Goal: Task Accomplishment & Management: Manage account settings

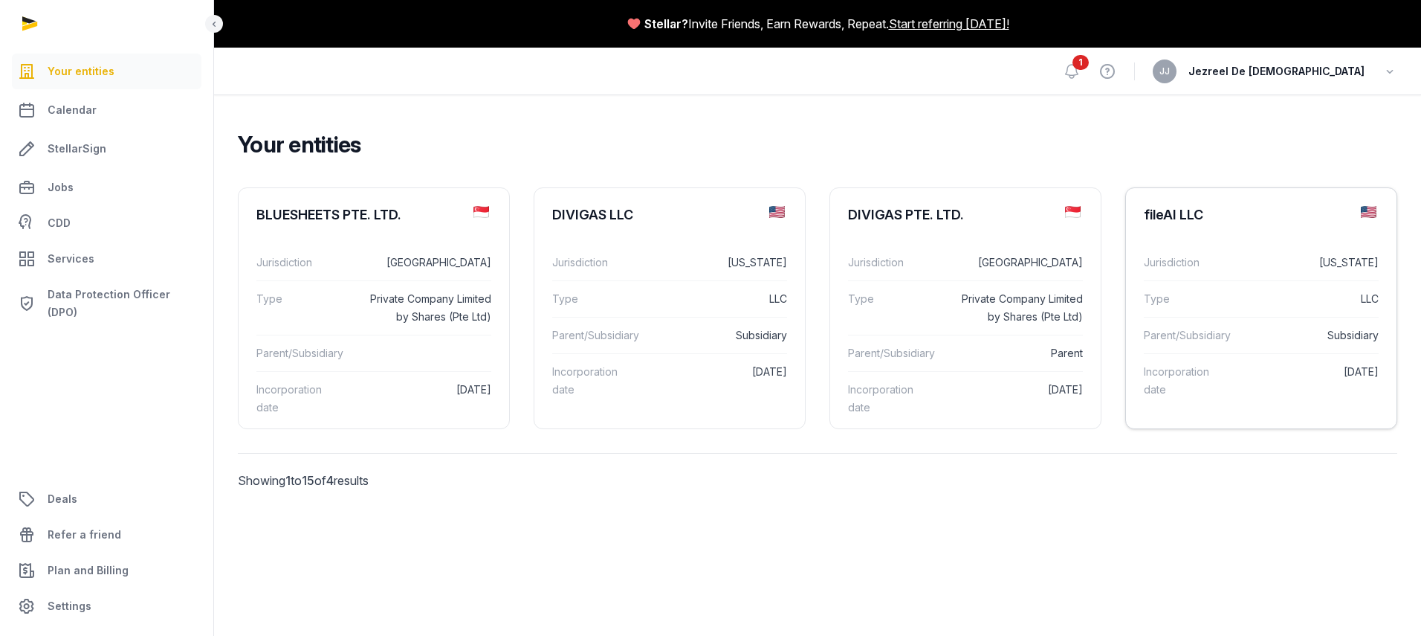
click at [1226, 233] on dl "Jurisdiction [US_STATE] Type LLC Parent/Subsidiary Subsidiary Incorporation dat…" at bounding box center [1261, 326] width 271 height 187
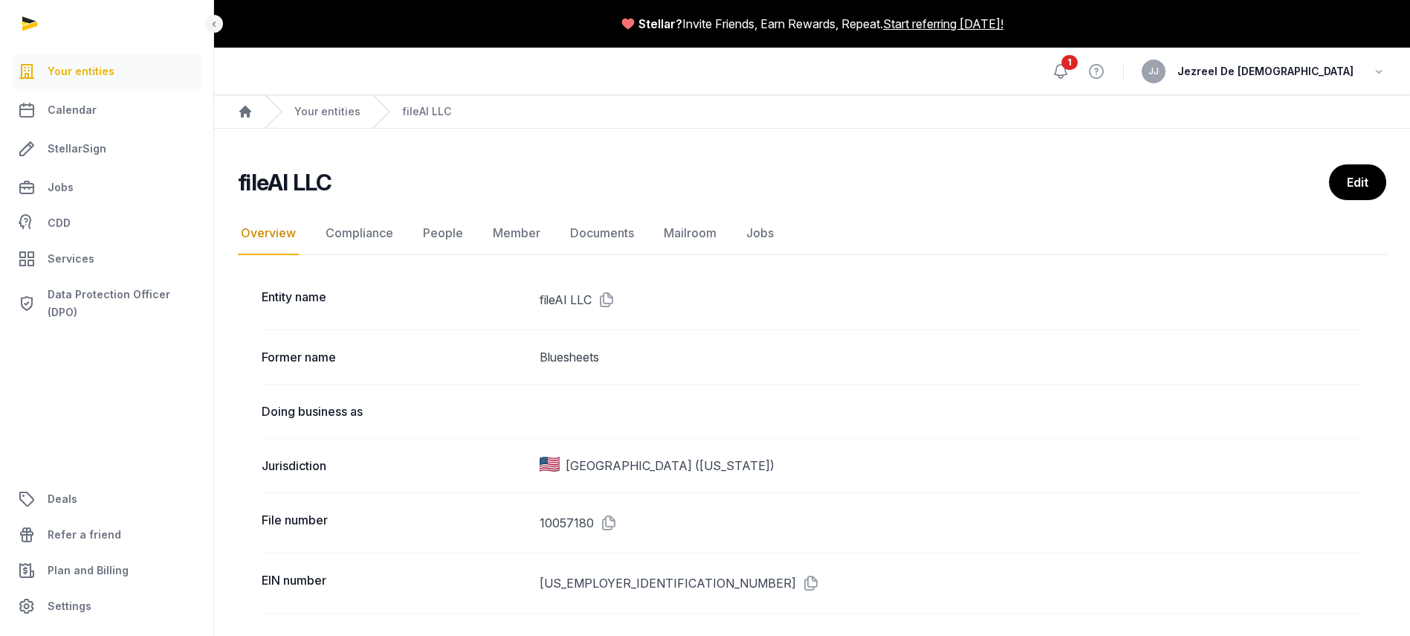
click at [1070, 73] on icon at bounding box center [1061, 71] width 18 height 18
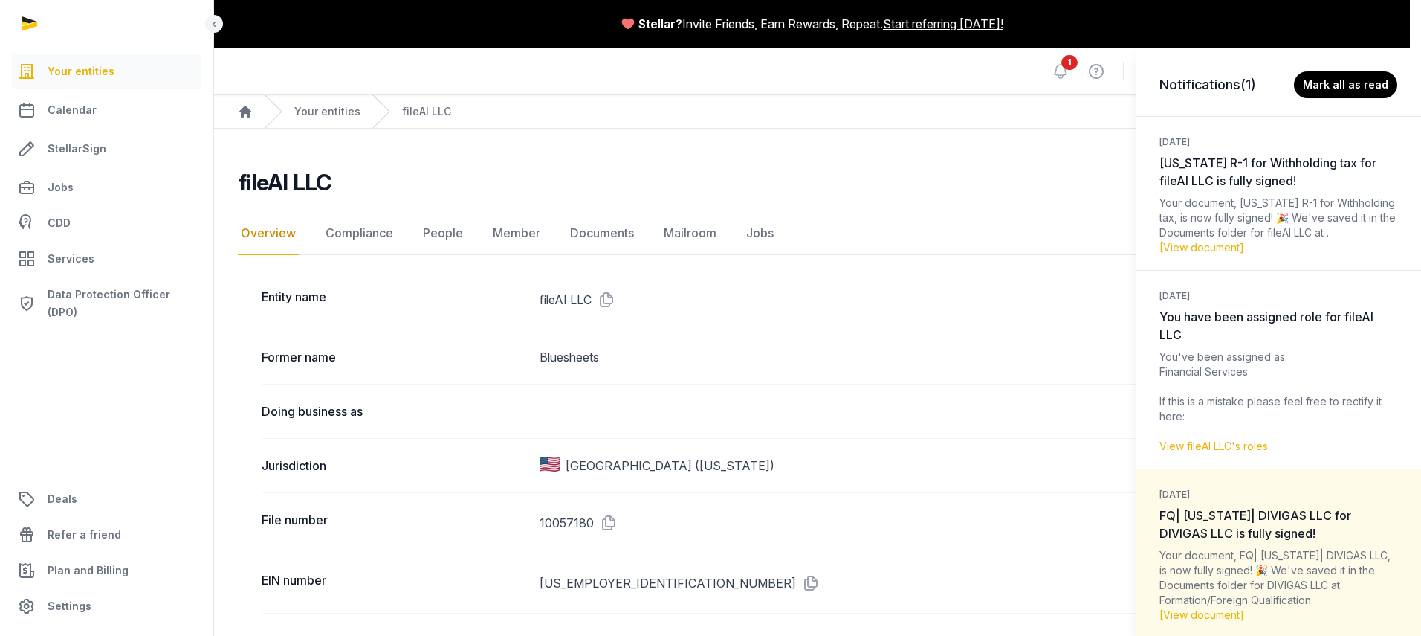
click at [1067, 86] on div "Notifications (1) Mark all as read [DATE] [US_STATE] R-1 for Withholding tax fo…" at bounding box center [710, 318] width 1421 height 636
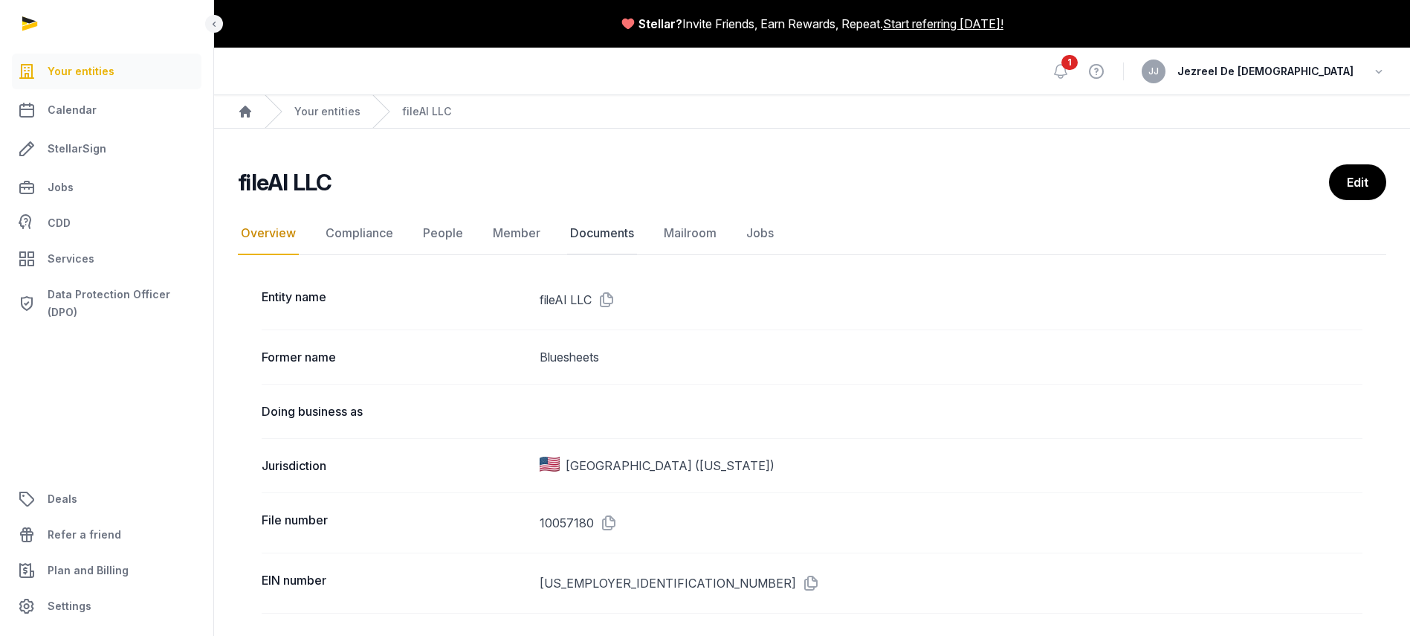
click at [597, 231] on link "Documents" at bounding box center [602, 233] width 70 height 43
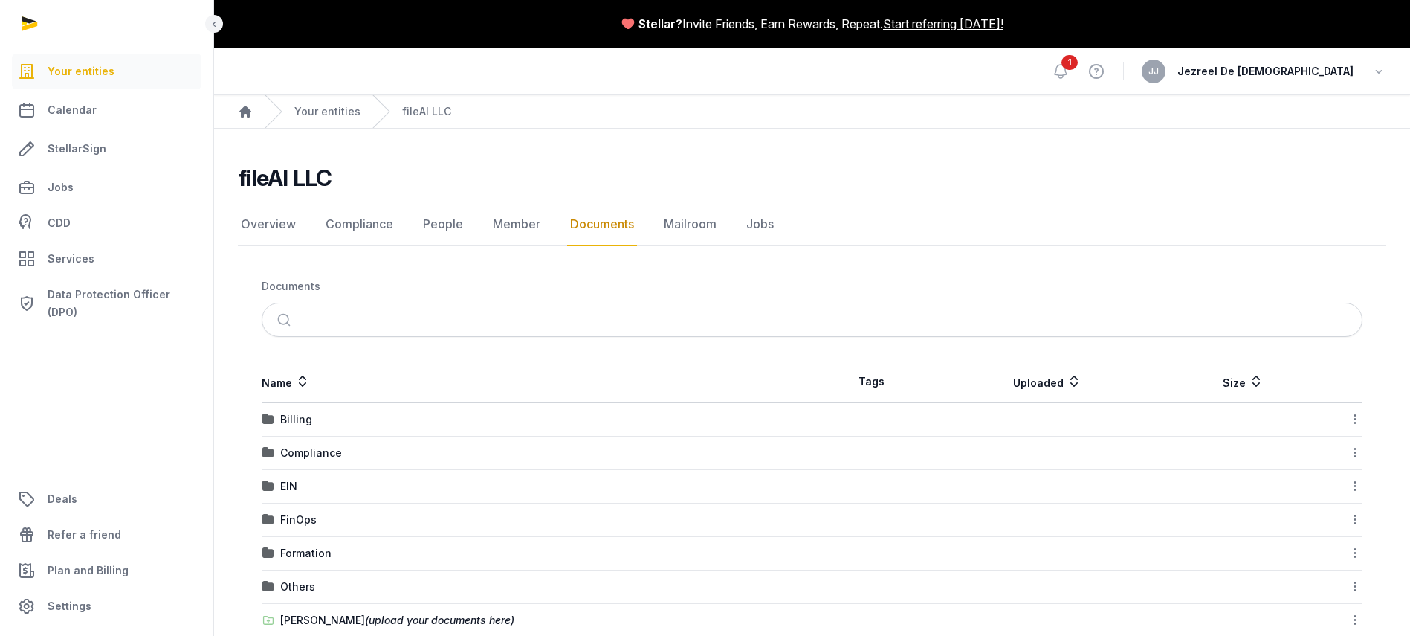
scroll to position [30, 0]
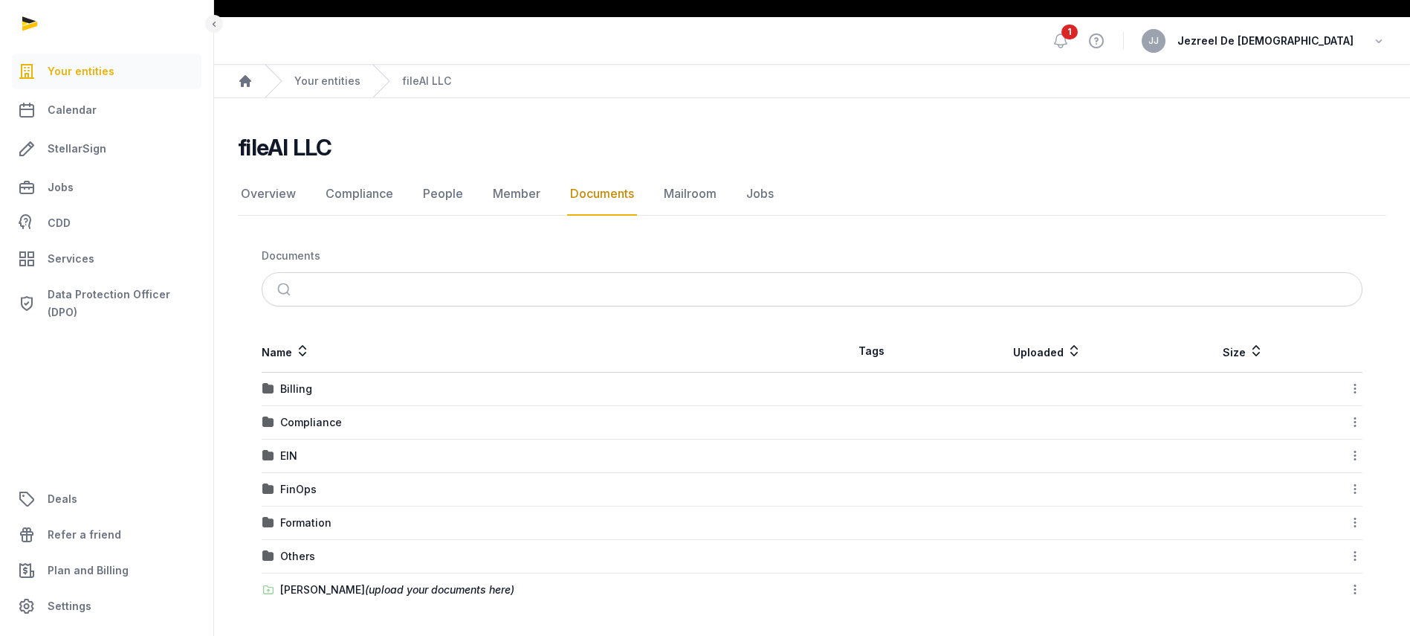
click at [436, 597] on td "[PERSON_NAME] (upload your documents here)" at bounding box center [537, 589] width 551 height 33
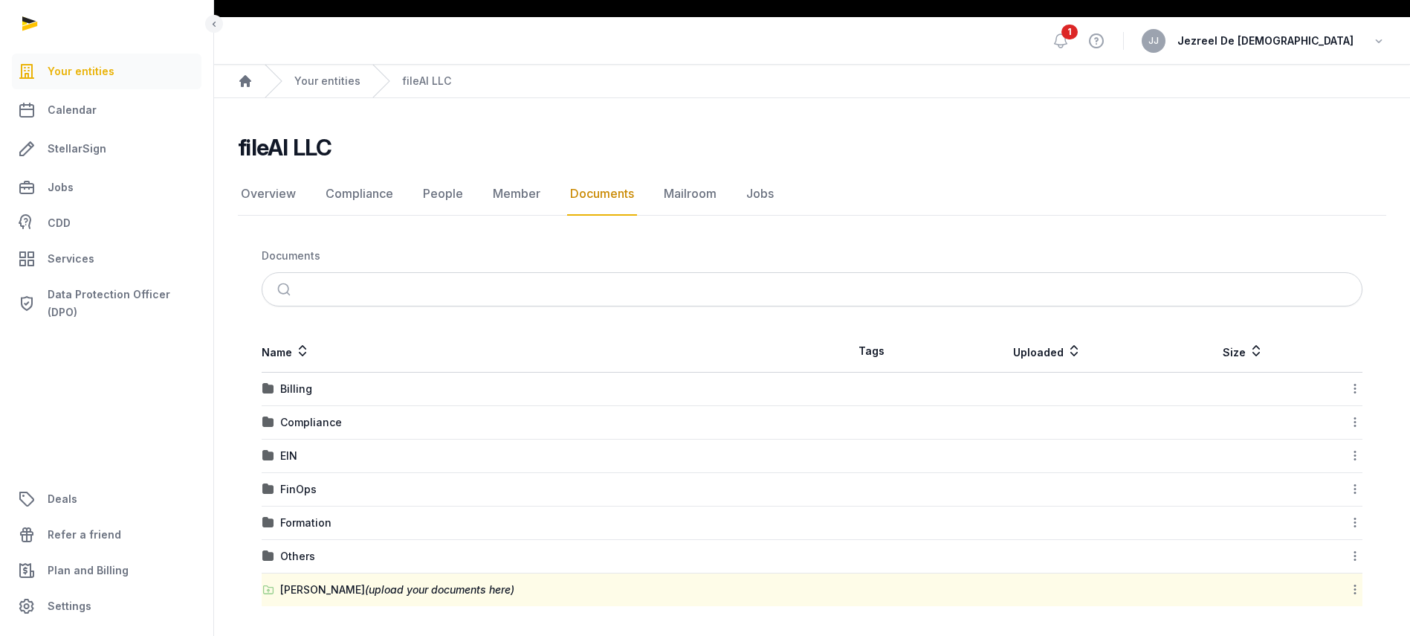
click at [442, 595] on div "[PERSON_NAME] (upload your documents here)" at bounding box center [397, 589] width 234 height 15
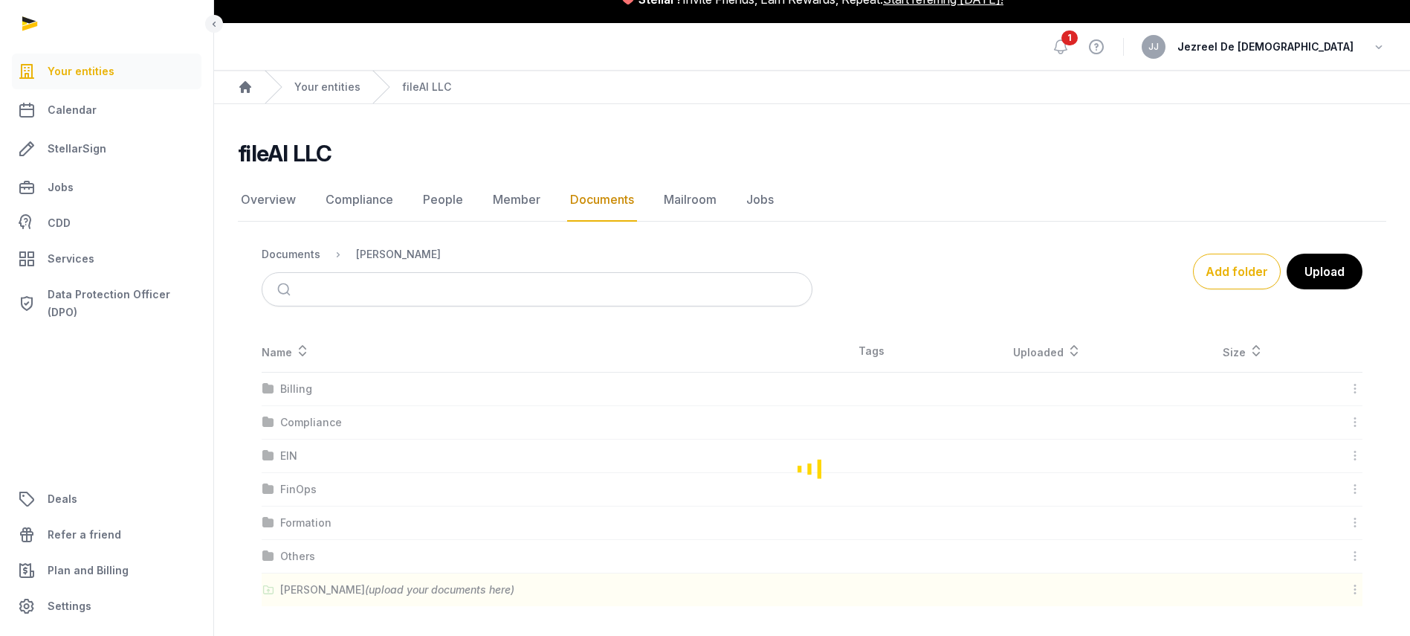
scroll to position [0, 0]
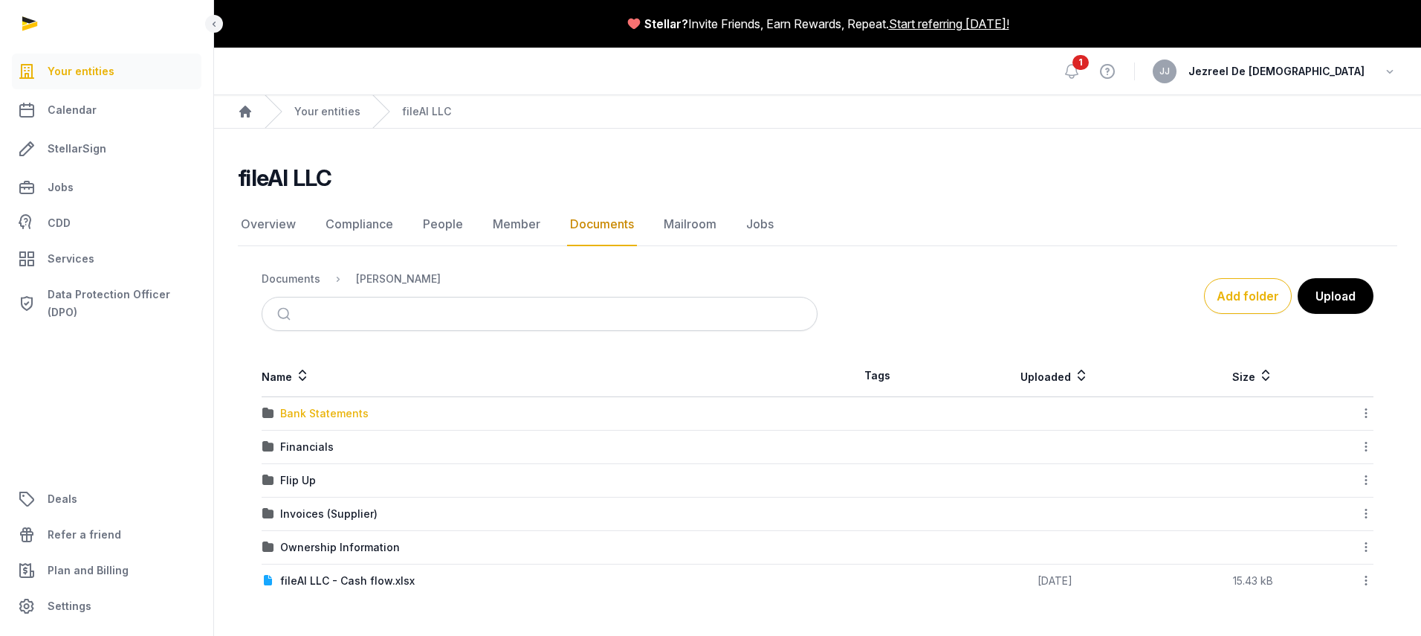
click at [316, 410] on div "Bank Statements" at bounding box center [324, 413] width 88 height 15
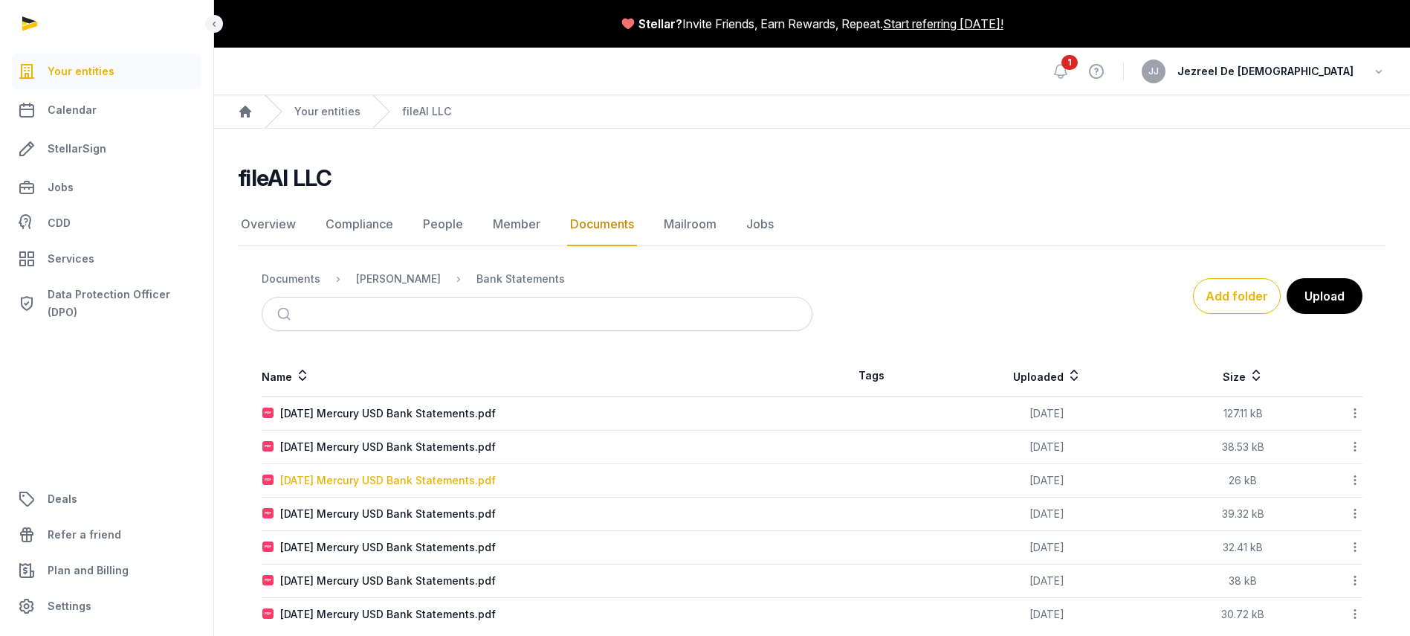
scroll to position [25, 0]
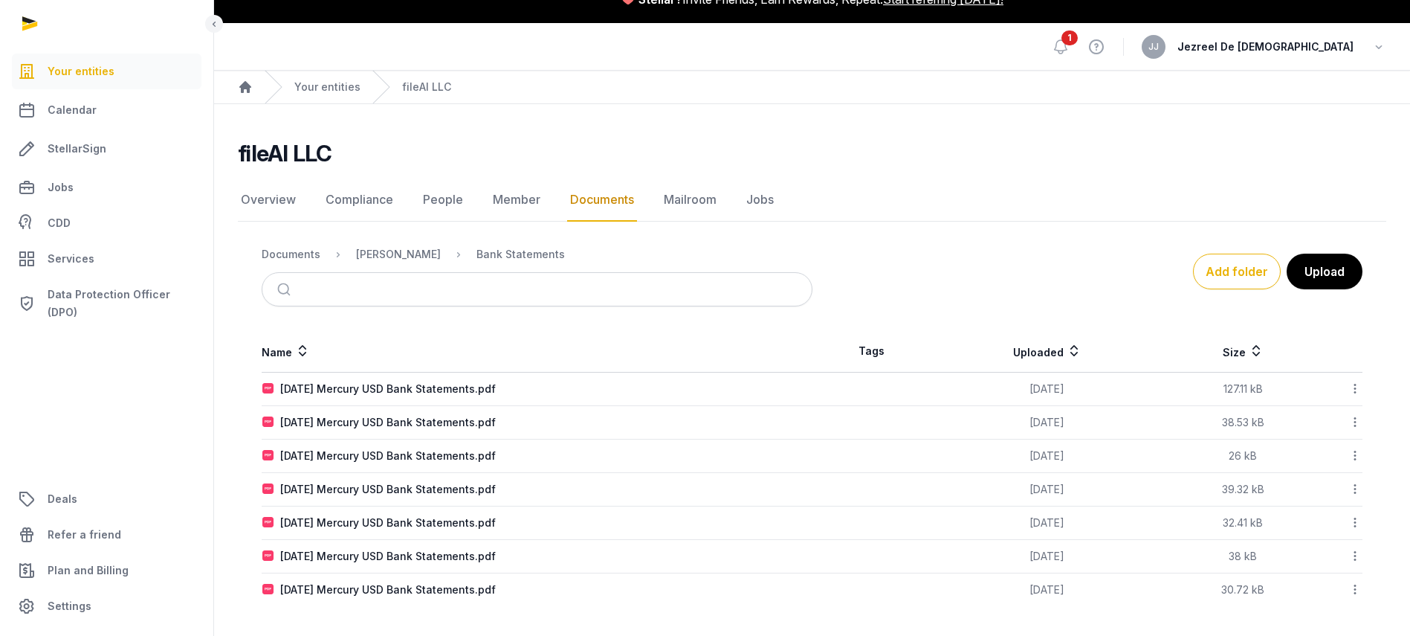
click at [1357, 389] on icon at bounding box center [1354, 389] width 13 height 16
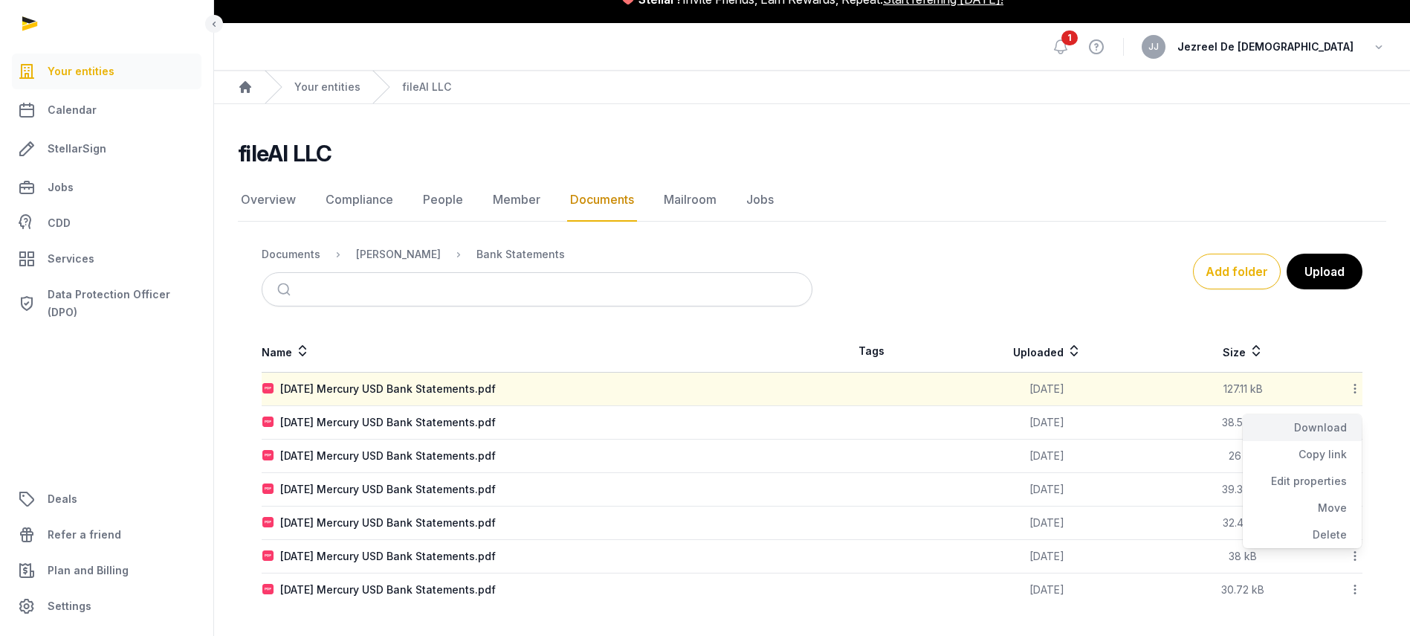
click at [1320, 427] on div "Download" at bounding box center [1302, 427] width 119 height 27
drag, startPoint x: 686, startPoint y: 77, endPoint x: 811, endPoint y: 77, distance: 124.9
click at [811, 77] on ol "Home Your entities fileAI LLC" at bounding box center [812, 87] width 1196 height 33
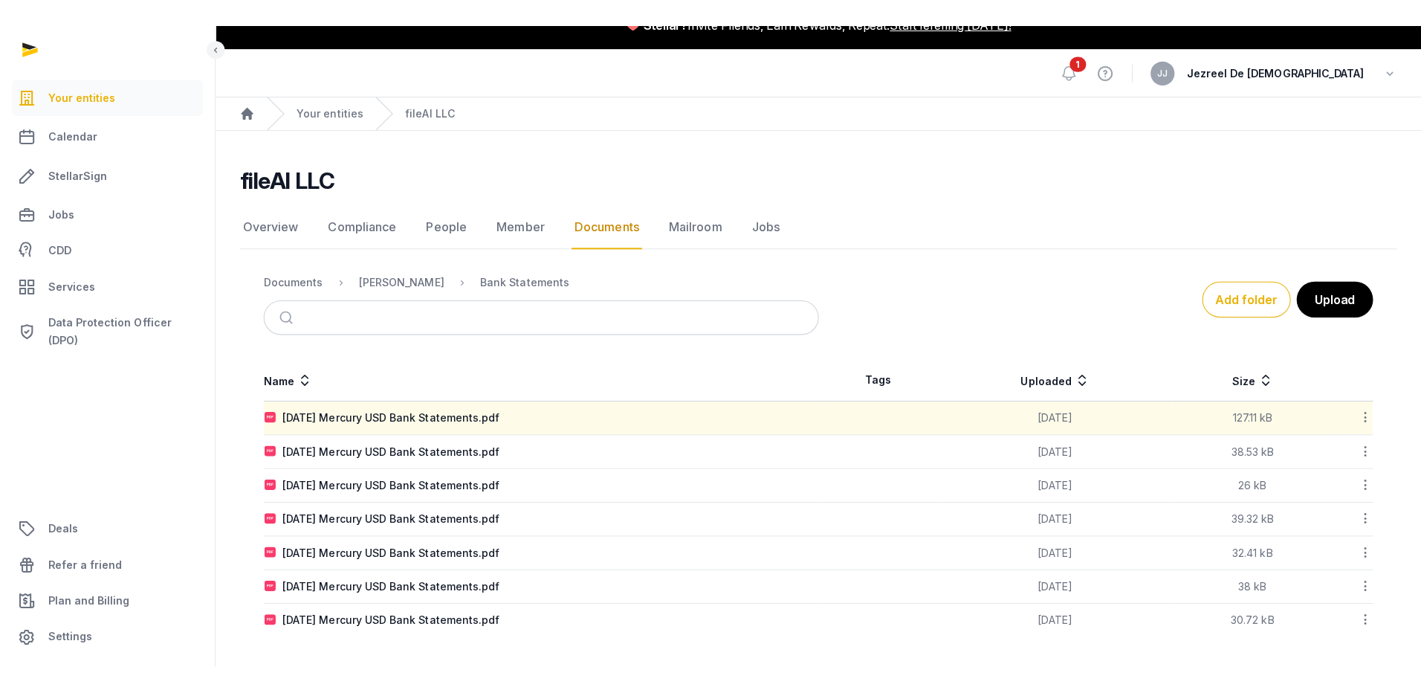
scroll to position [0, 0]
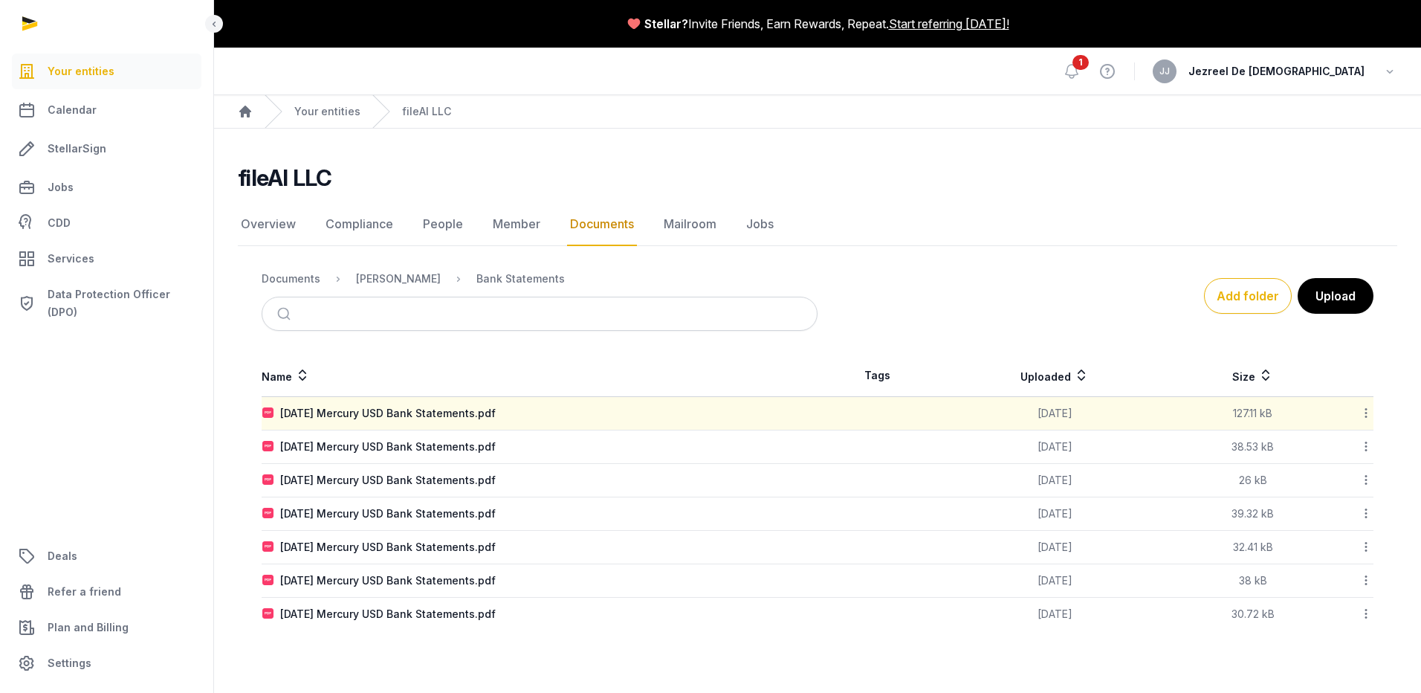
click at [913, 198] on div "fileAI LLC Documents Overview Compliance People Member Documents Mailroom Jobs …" at bounding box center [817, 397] width 1207 height 466
click at [605, 230] on link "Documents" at bounding box center [602, 224] width 70 height 43
click at [406, 279] on div "[PERSON_NAME]" at bounding box center [398, 278] width 85 height 15
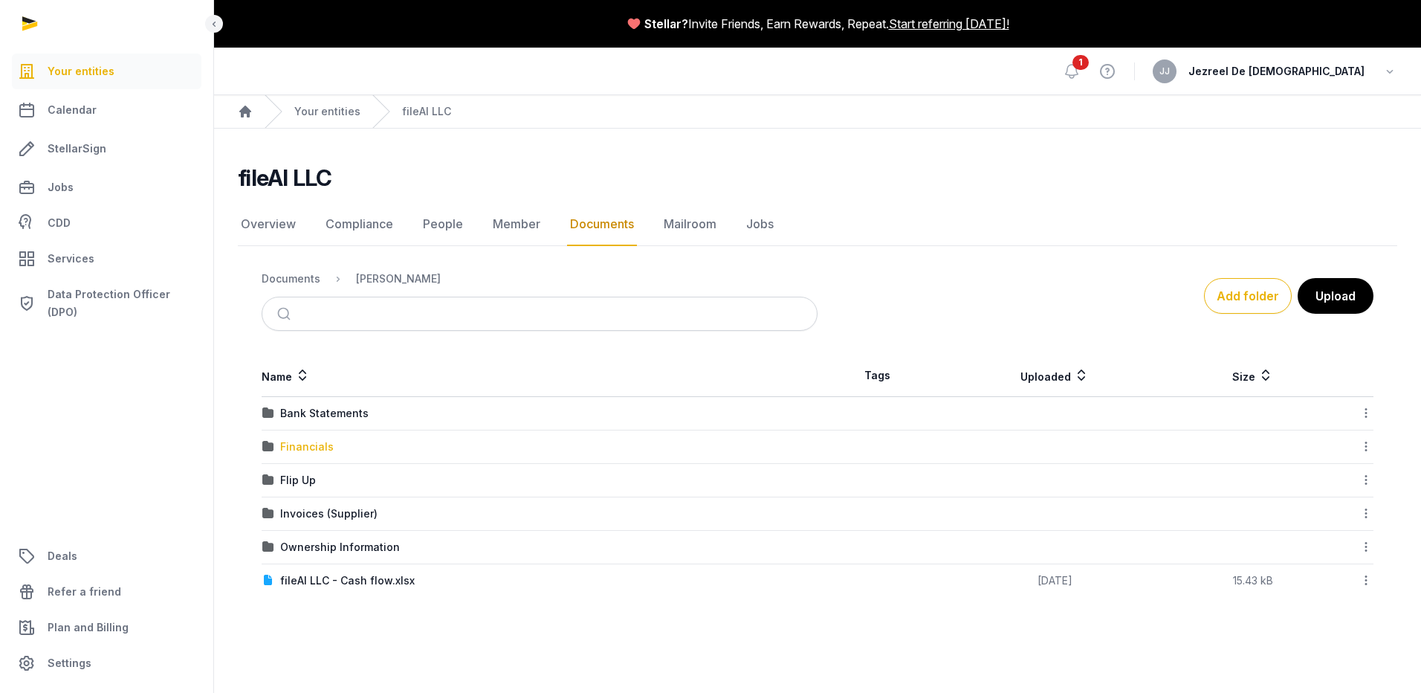
click at [308, 445] on div "Financials" at bounding box center [307, 446] width 54 height 15
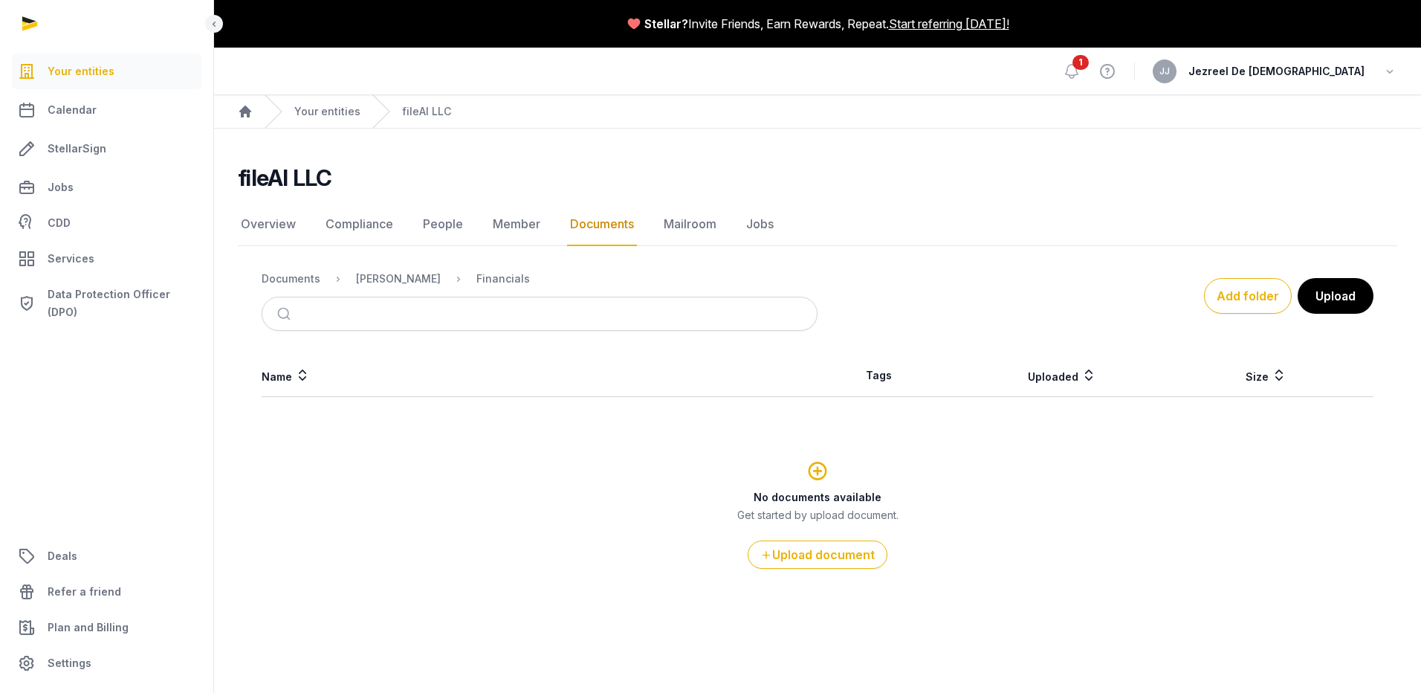
click at [587, 221] on link "Documents" at bounding box center [602, 224] width 70 height 43
click at [414, 280] on div "[PERSON_NAME]" at bounding box center [398, 278] width 85 height 15
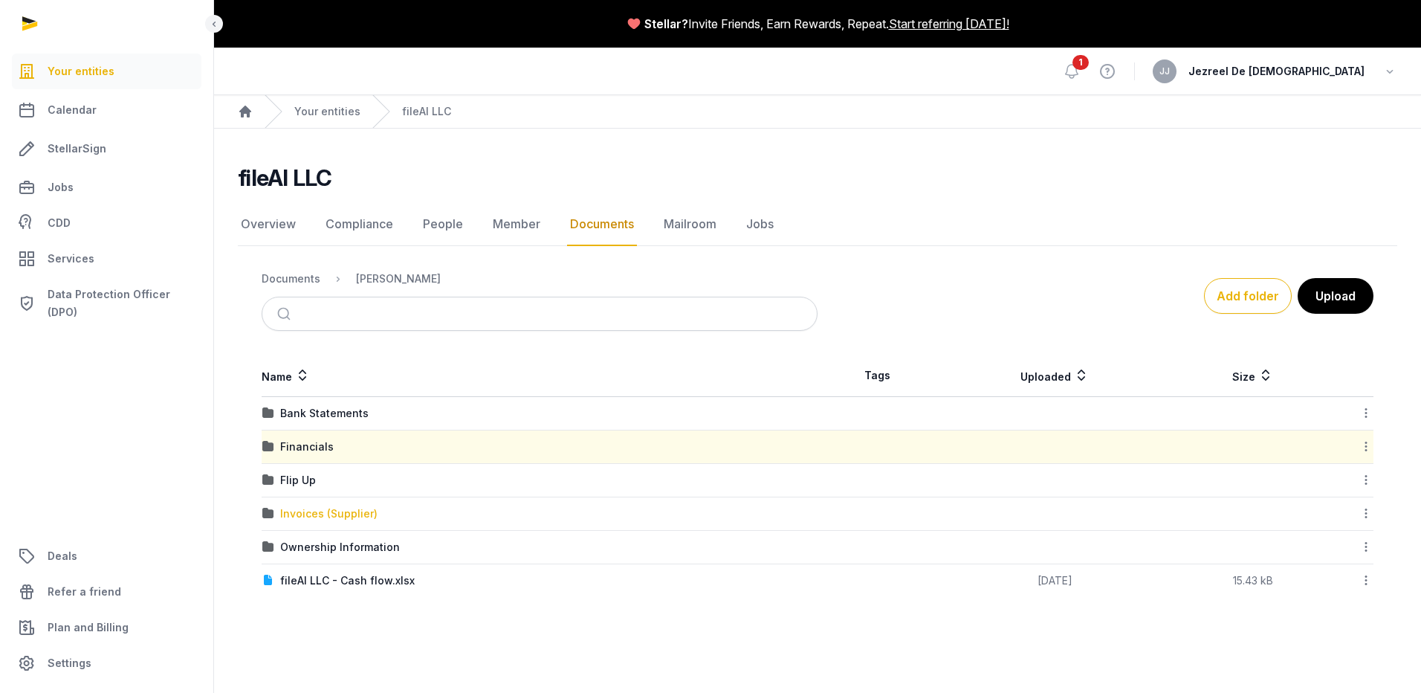
click at [325, 511] on div "Invoices (Supplier)" at bounding box center [328, 513] width 97 height 15
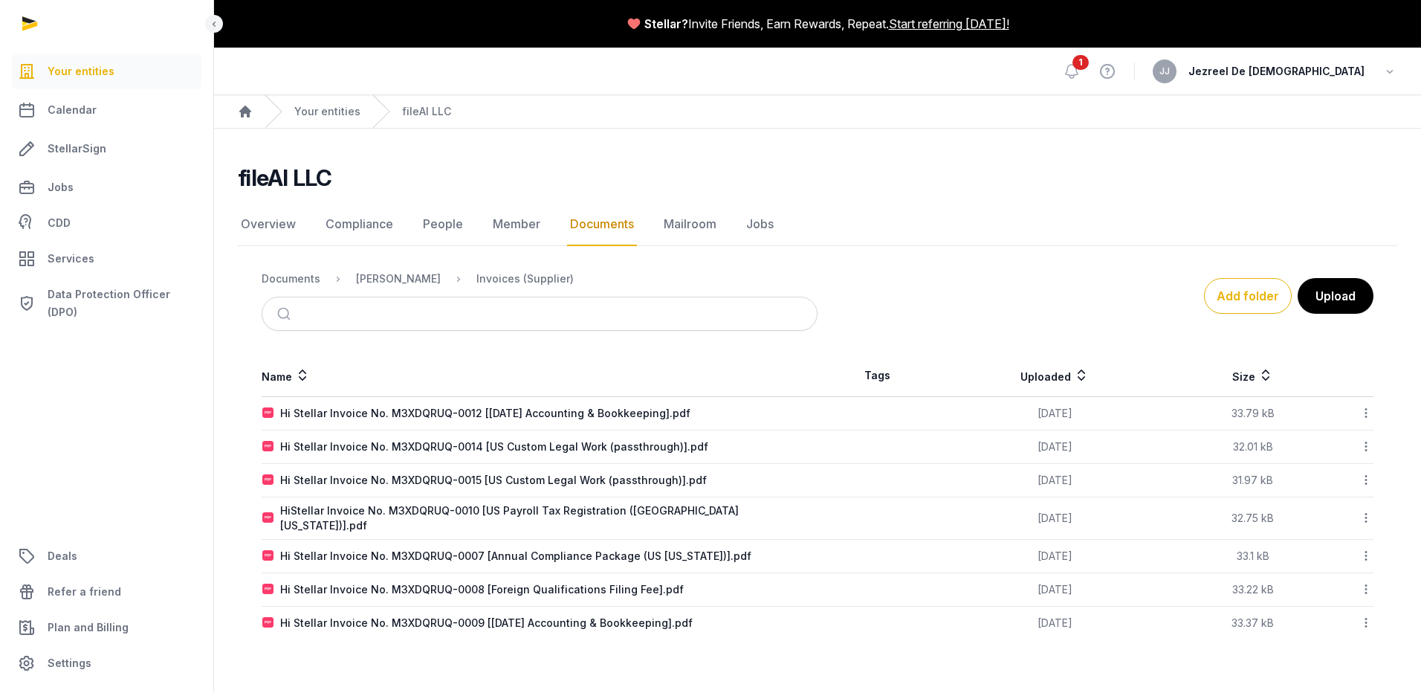
click at [591, 224] on link "Documents" at bounding box center [602, 224] width 70 height 43
click at [392, 270] on div "[PERSON_NAME]" at bounding box center [386, 279] width 109 height 18
click at [311, 281] on div "Documents" at bounding box center [291, 278] width 59 height 15
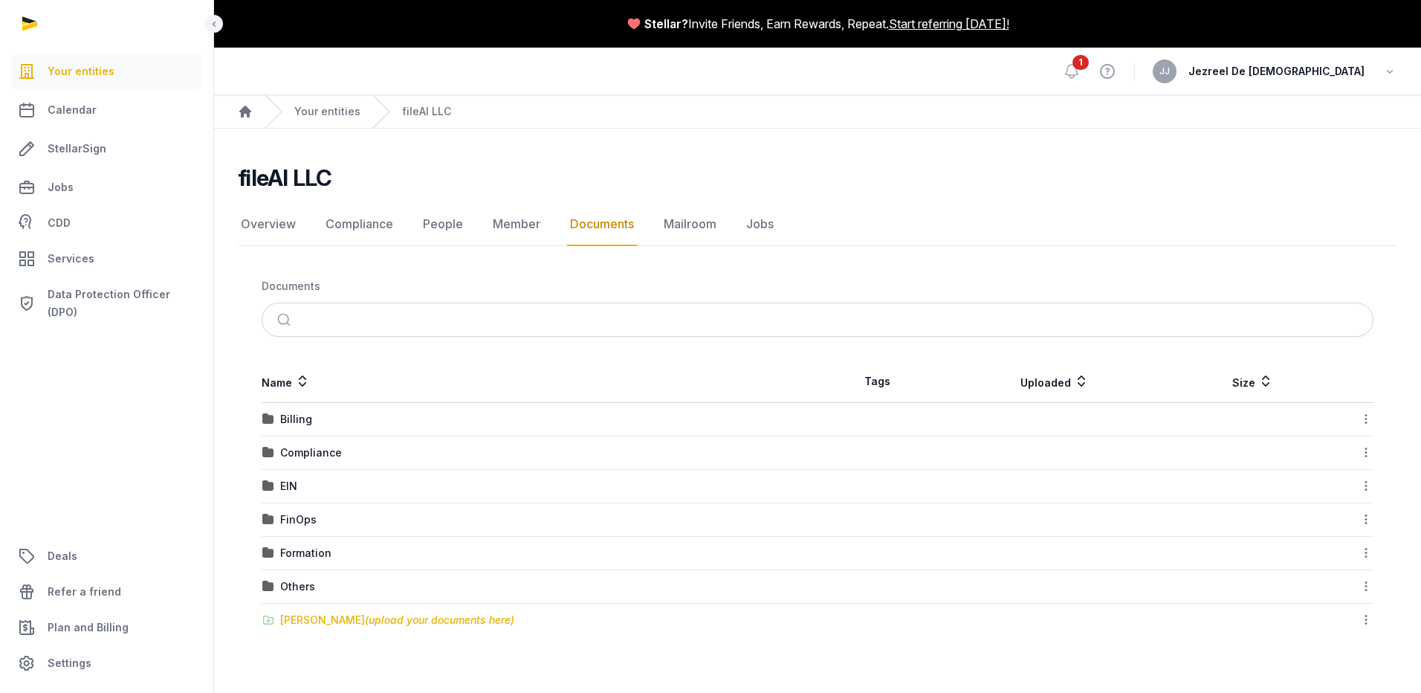
click at [365, 619] on span "(upload your documents here)" at bounding box center [439, 619] width 149 height 13
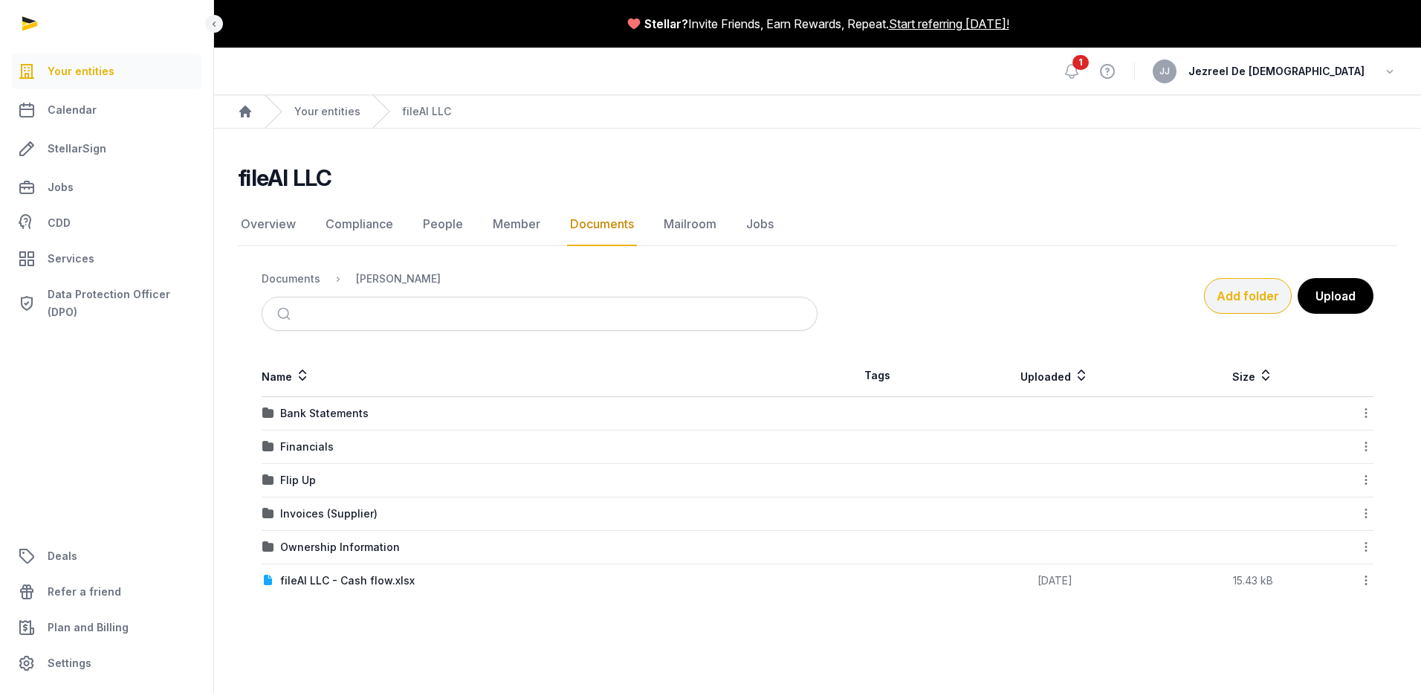
click at [1272, 304] on button "Add folder" at bounding box center [1248, 296] width 88 height 36
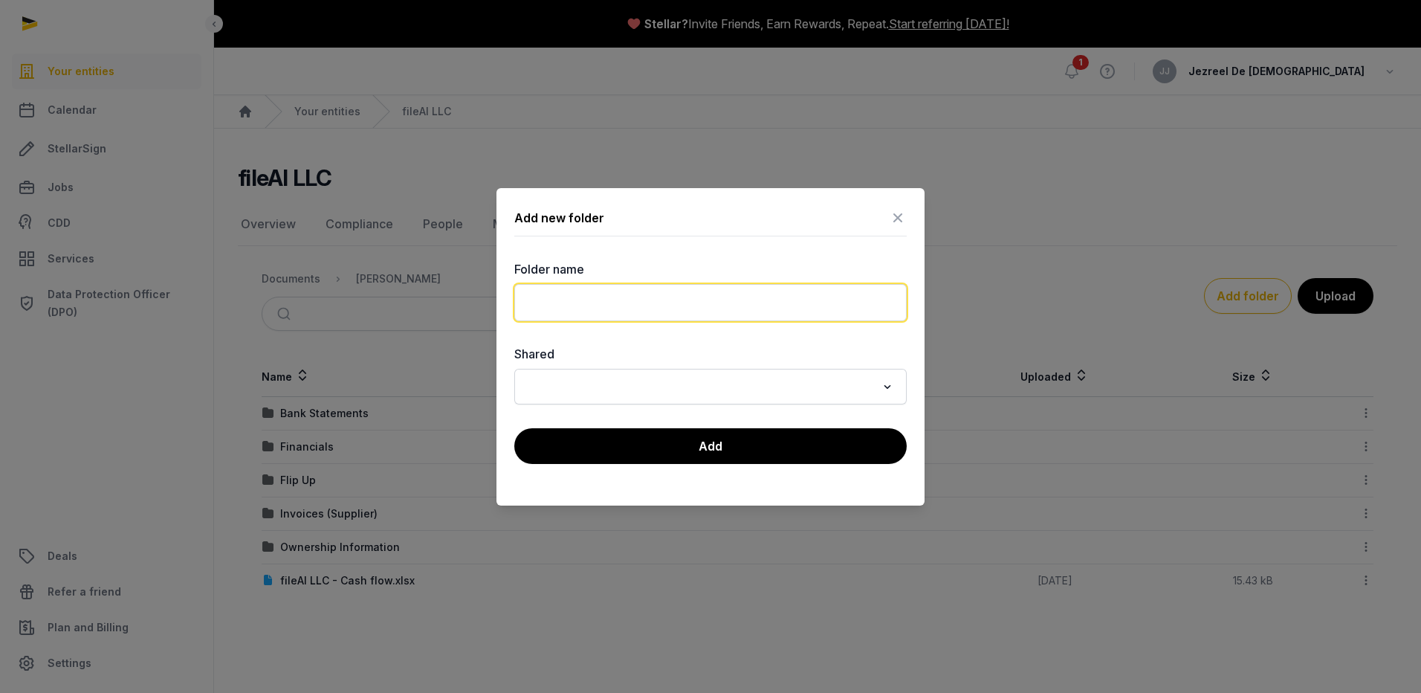
click at [550, 307] on input "text" at bounding box center [710, 302] width 392 height 37
click at [722, 303] on input "**********" at bounding box center [710, 302] width 392 height 37
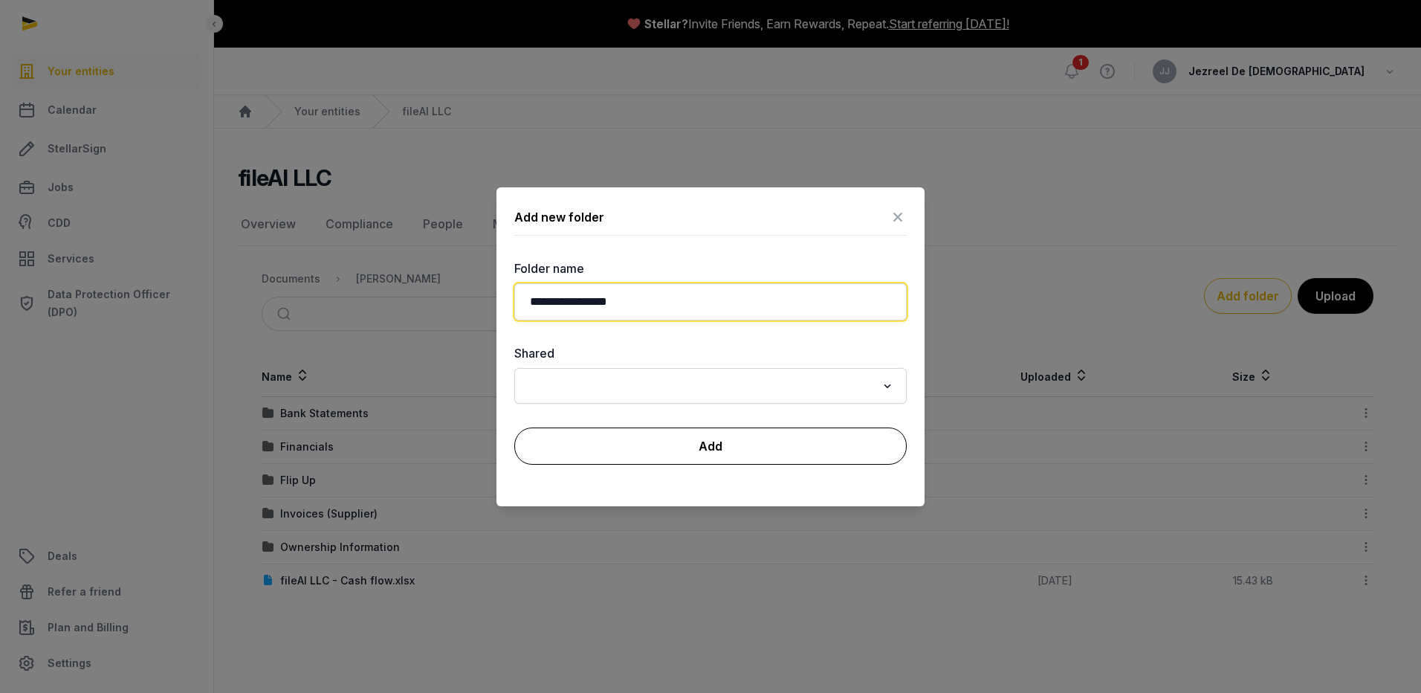
type input "**********"
click at [763, 444] on button "Add" at bounding box center [710, 445] width 392 height 37
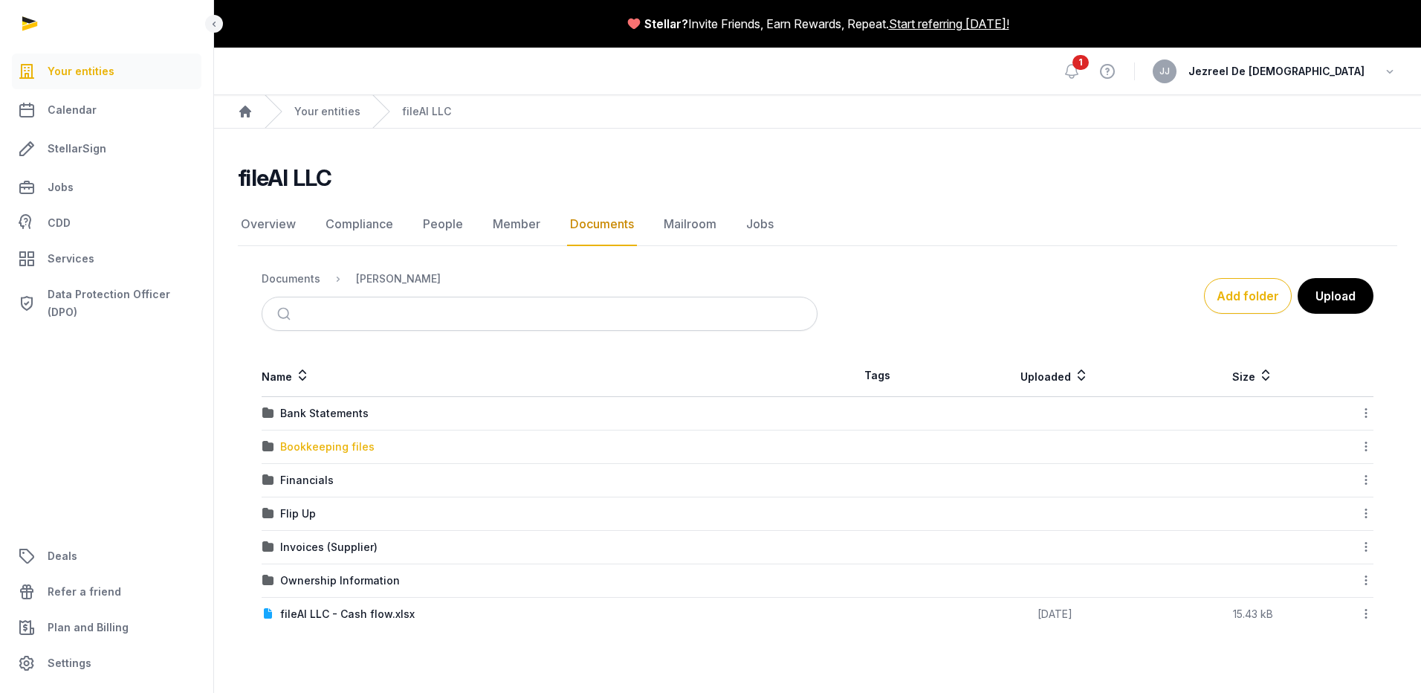
click at [335, 444] on div "Bookkeeping files" at bounding box center [327, 446] width 94 height 15
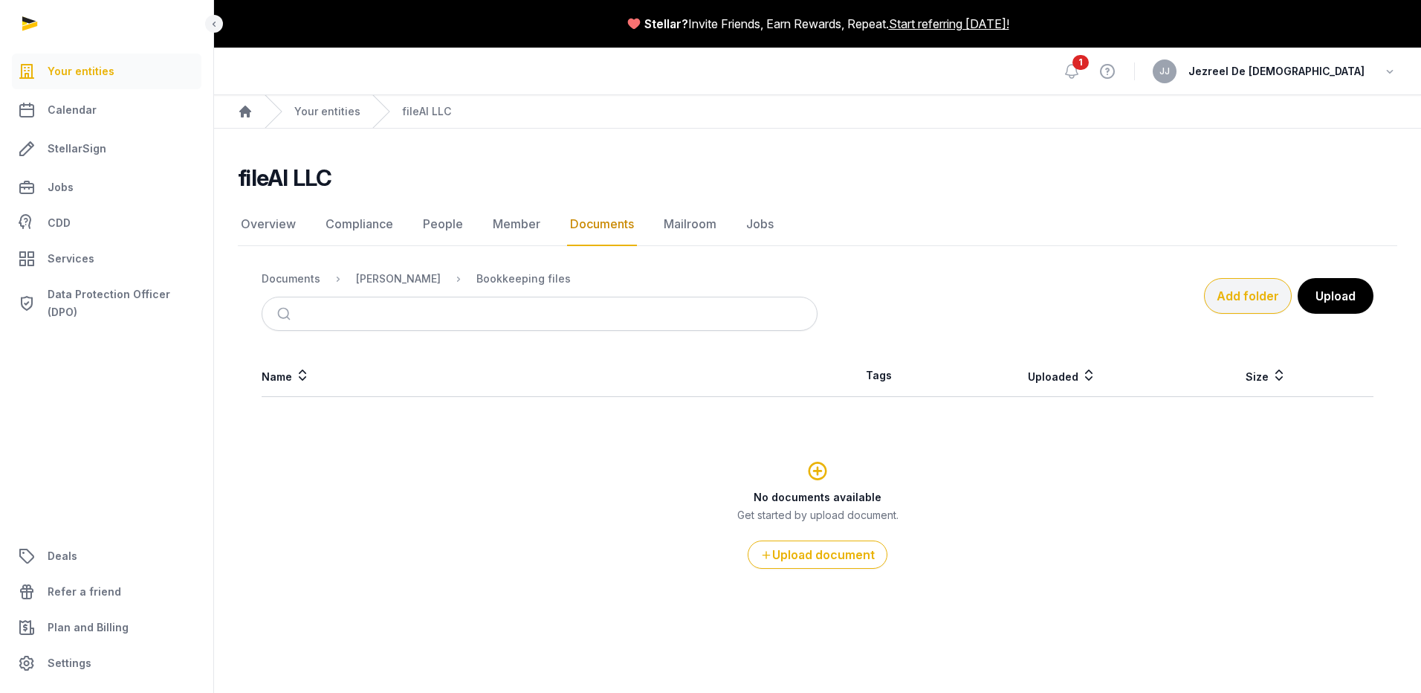
click at [1271, 297] on button "Add folder" at bounding box center [1248, 296] width 88 height 36
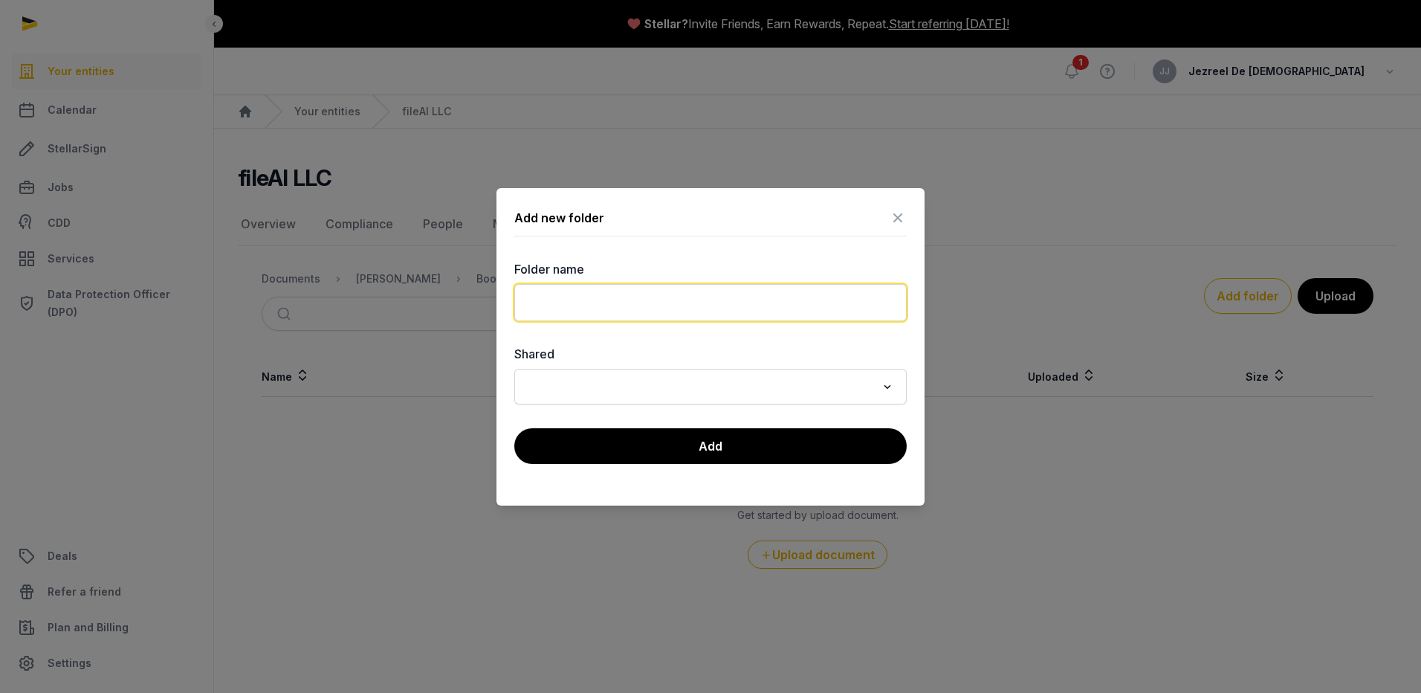
click at [560, 301] on input "text" at bounding box center [710, 302] width 392 height 37
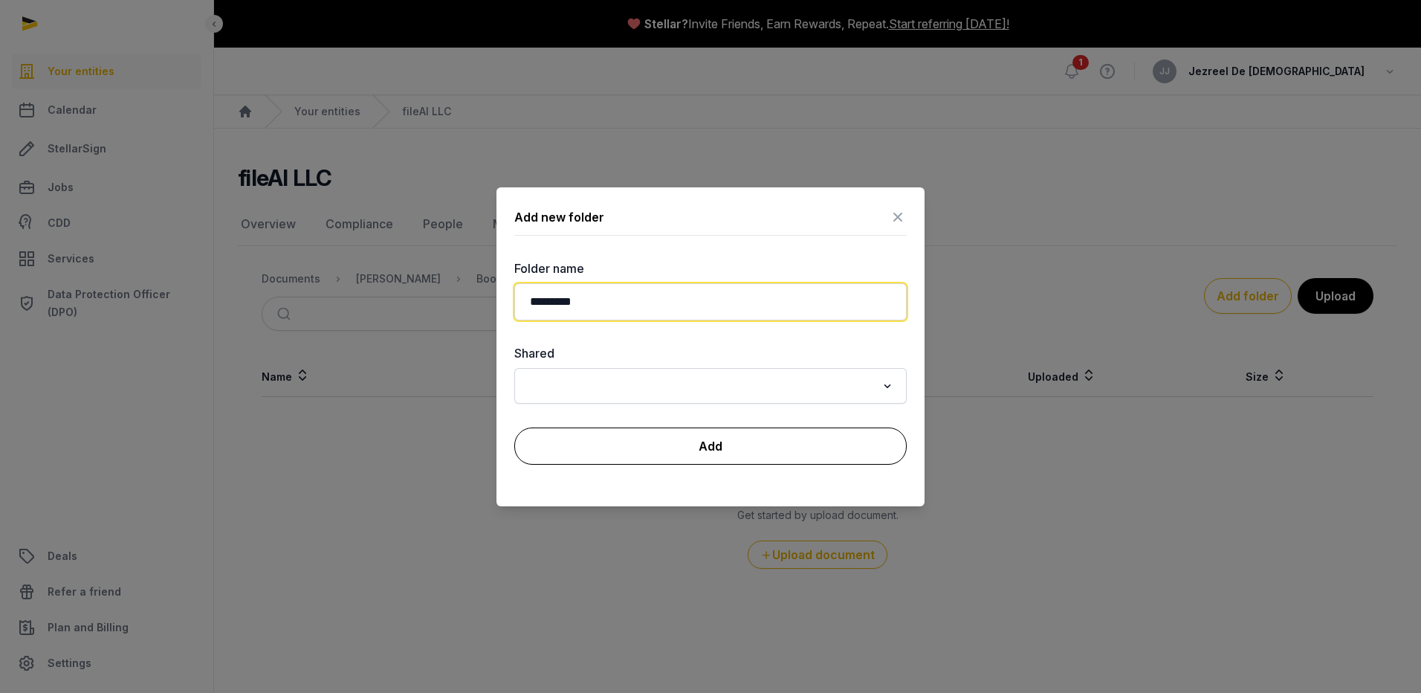
type input "*********"
click at [660, 453] on button "Add" at bounding box center [710, 445] width 392 height 37
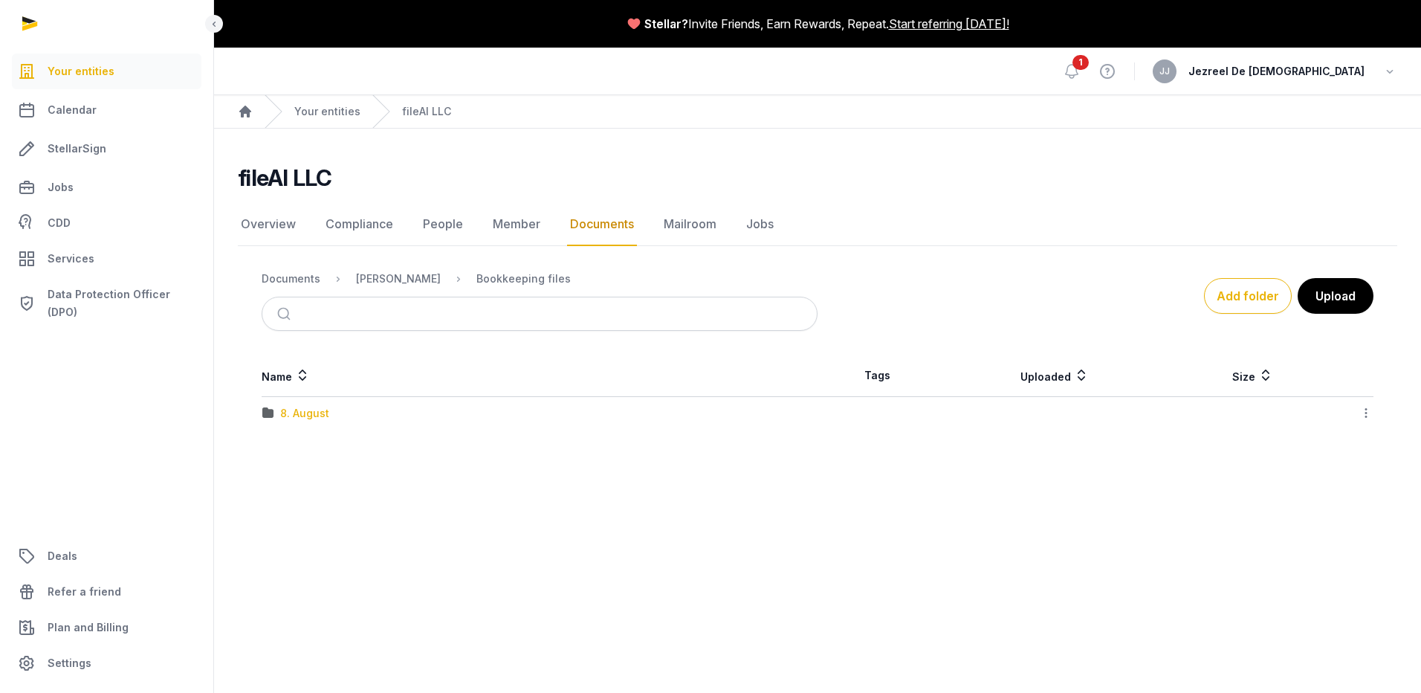
click at [317, 418] on div "8. August" at bounding box center [304, 413] width 49 height 15
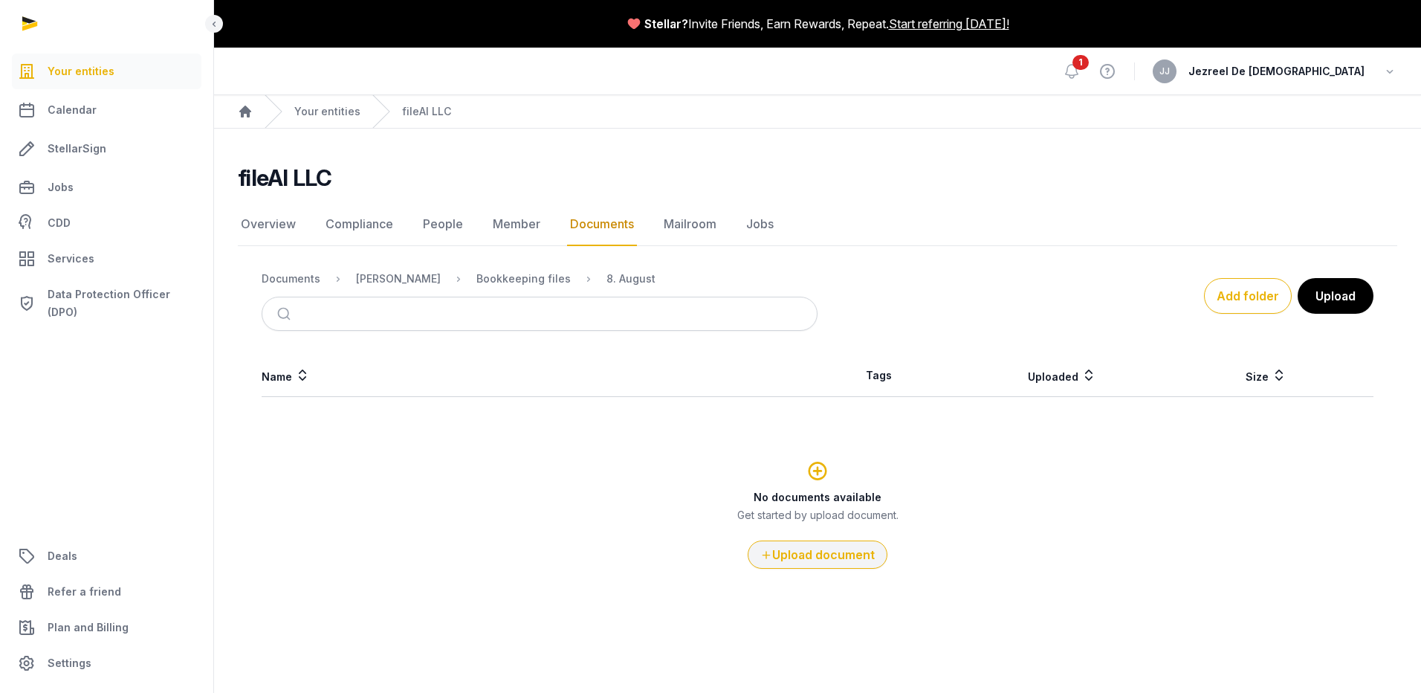
click at [804, 560] on button "Upload document" at bounding box center [818, 554] width 140 height 28
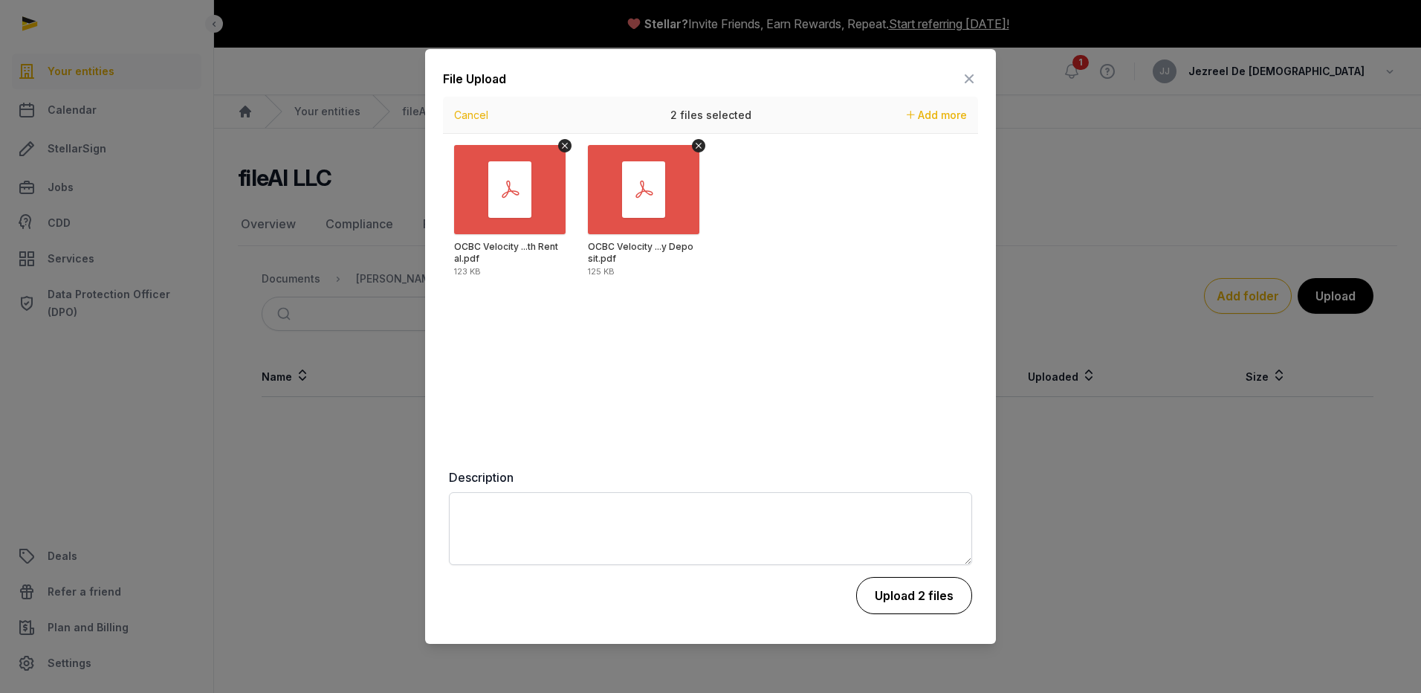
click at [920, 594] on button "Upload 2 files" at bounding box center [914, 595] width 116 height 37
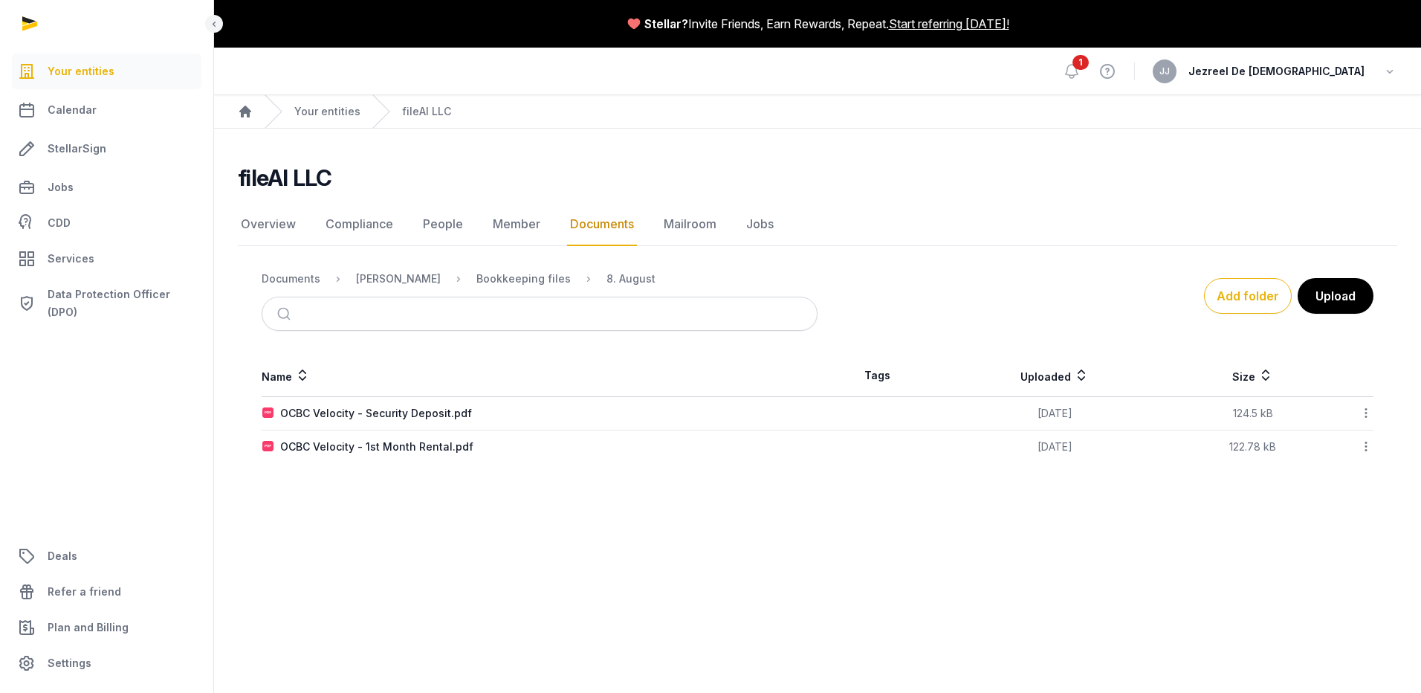
click at [608, 225] on link "Documents" at bounding box center [602, 224] width 70 height 43
click at [300, 279] on div "Documents" at bounding box center [291, 278] width 59 height 15
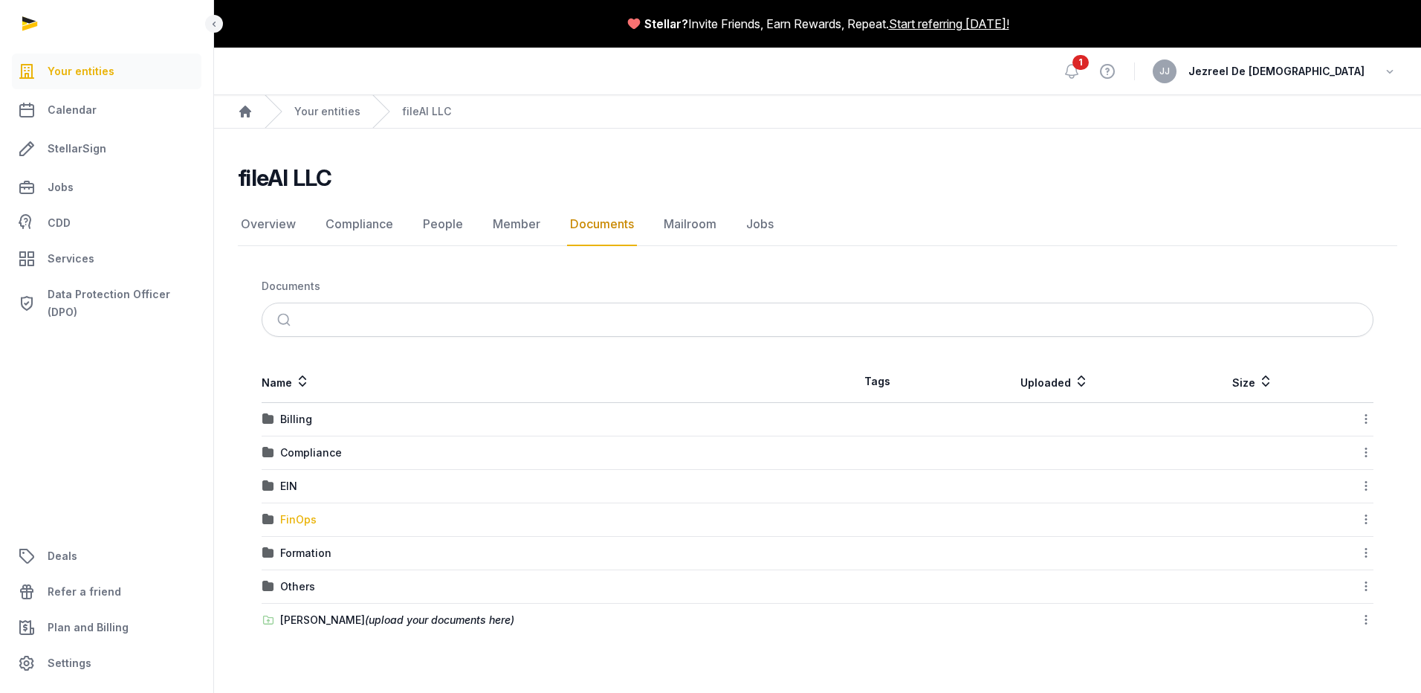
click at [300, 518] on div "FinOps" at bounding box center [298, 519] width 36 height 15
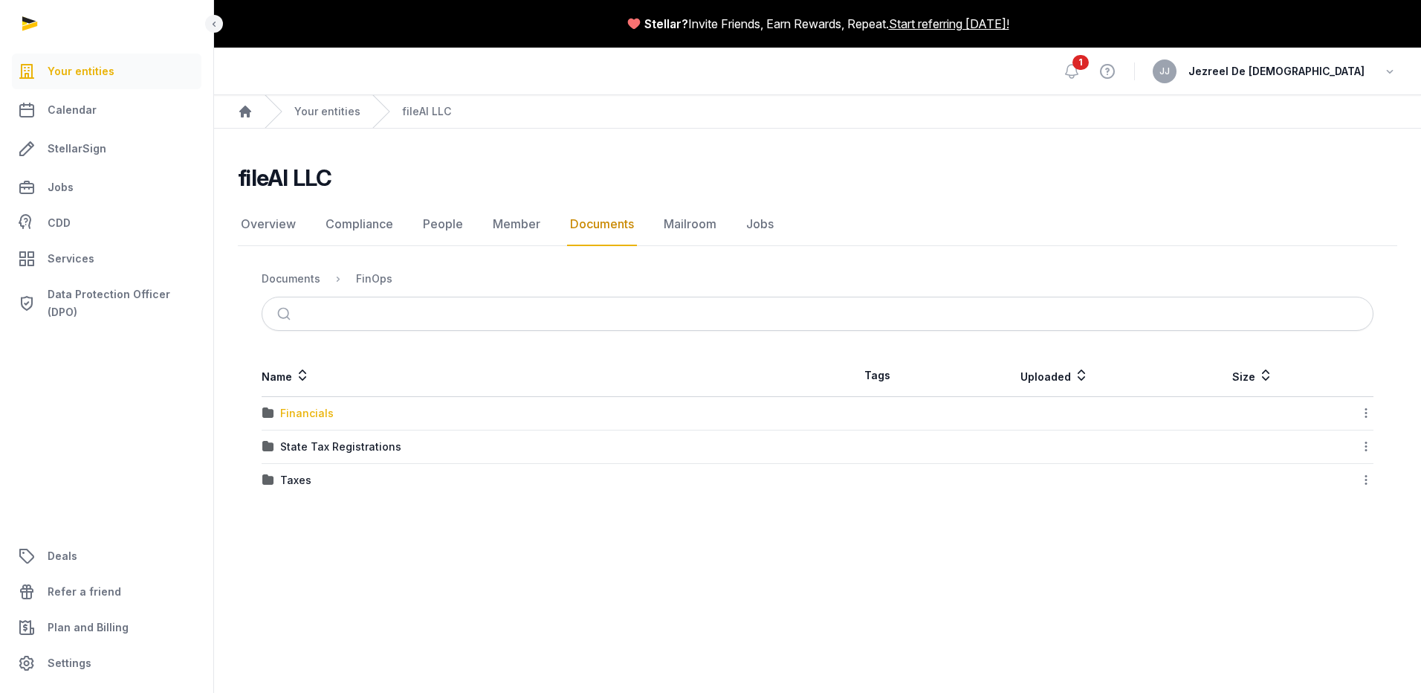
click at [312, 410] on div "Financials" at bounding box center [307, 413] width 54 height 15
click at [327, 418] on div "FY 2025" at bounding box center [539, 413] width 554 height 15
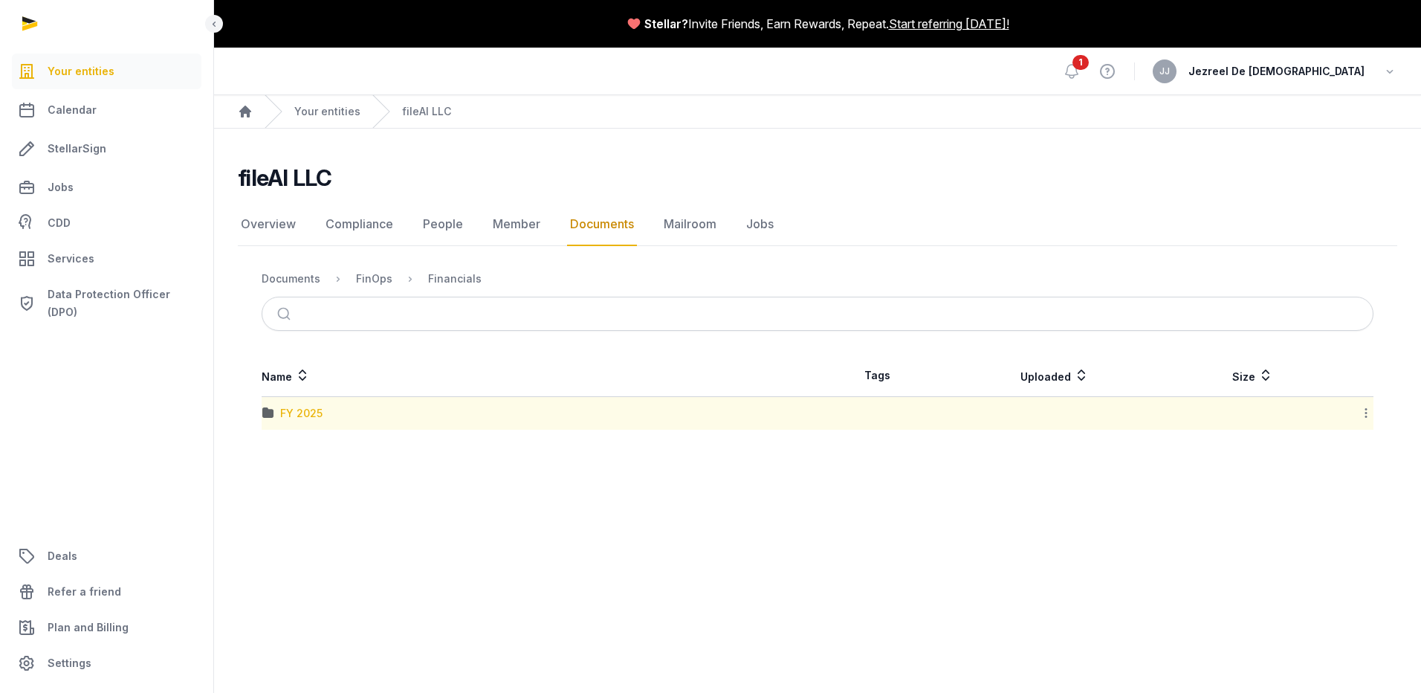
click at [320, 418] on div "FY 2025" at bounding box center [301, 413] width 42 height 15
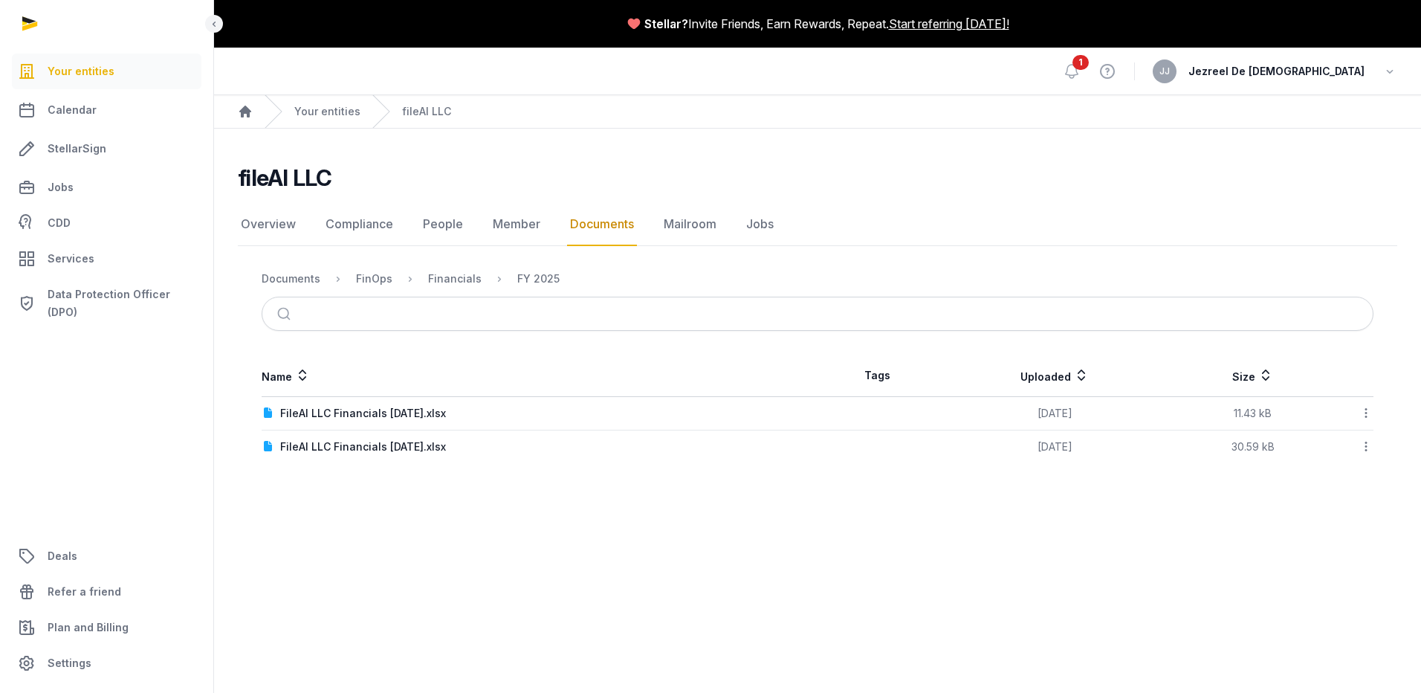
click at [617, 547] on main "Stellar? Invite Friends, Earn Rewards, Repeat. Start referring [DATE]! Open sid…" at bounding box center [710, 346] width 1421 height 693
click at [582, 233] on link "Documents" at bounding box center [602, 224] width 70 height 43
click at [1368, 414] on icon at bounding box center [1365, 413] width 13 height 16
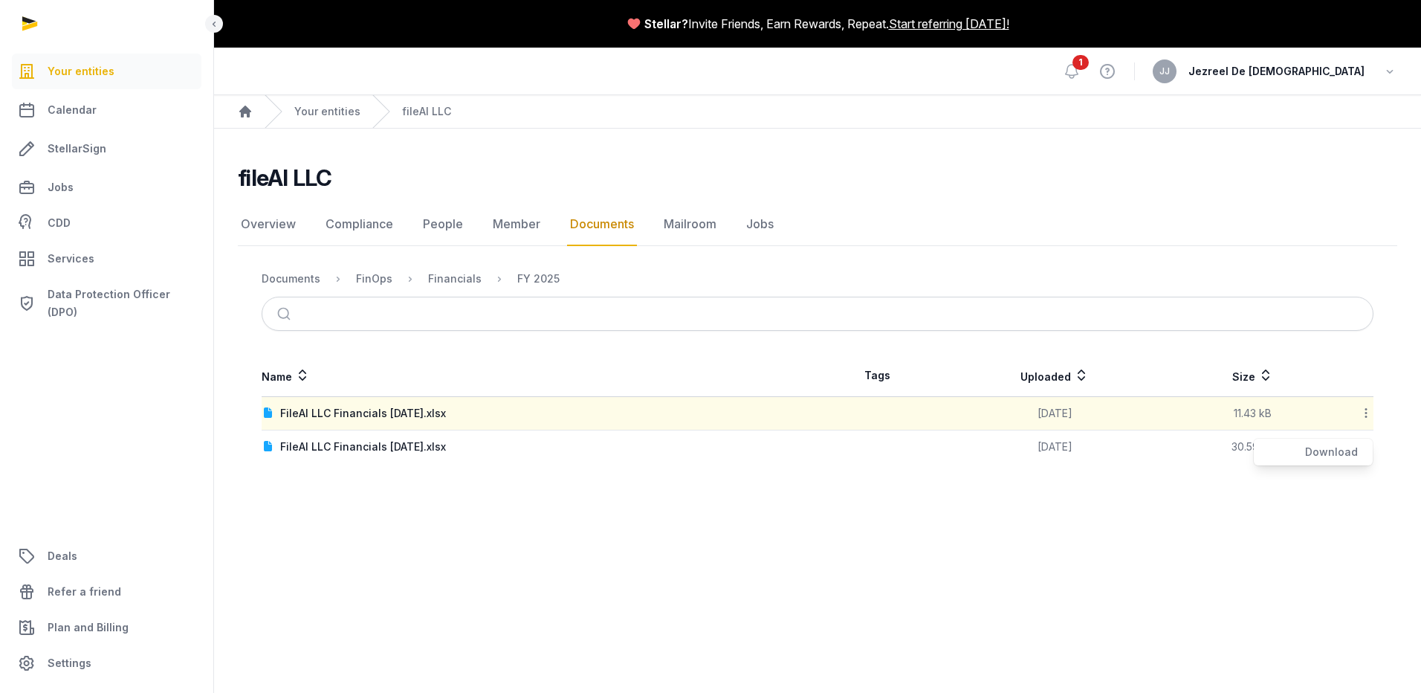
click at [1084, 526] on main "Stellar? Invite Friends, Earn Rewards, Repeat. Start referring [DATE]! Open sid…" at bounding box center [710, 346] width 1421 height 693
click at [446, 412] on div "FileAI LLC Financials [DATE].xlsx" at bounding box center [363, 413] width 166 height 15
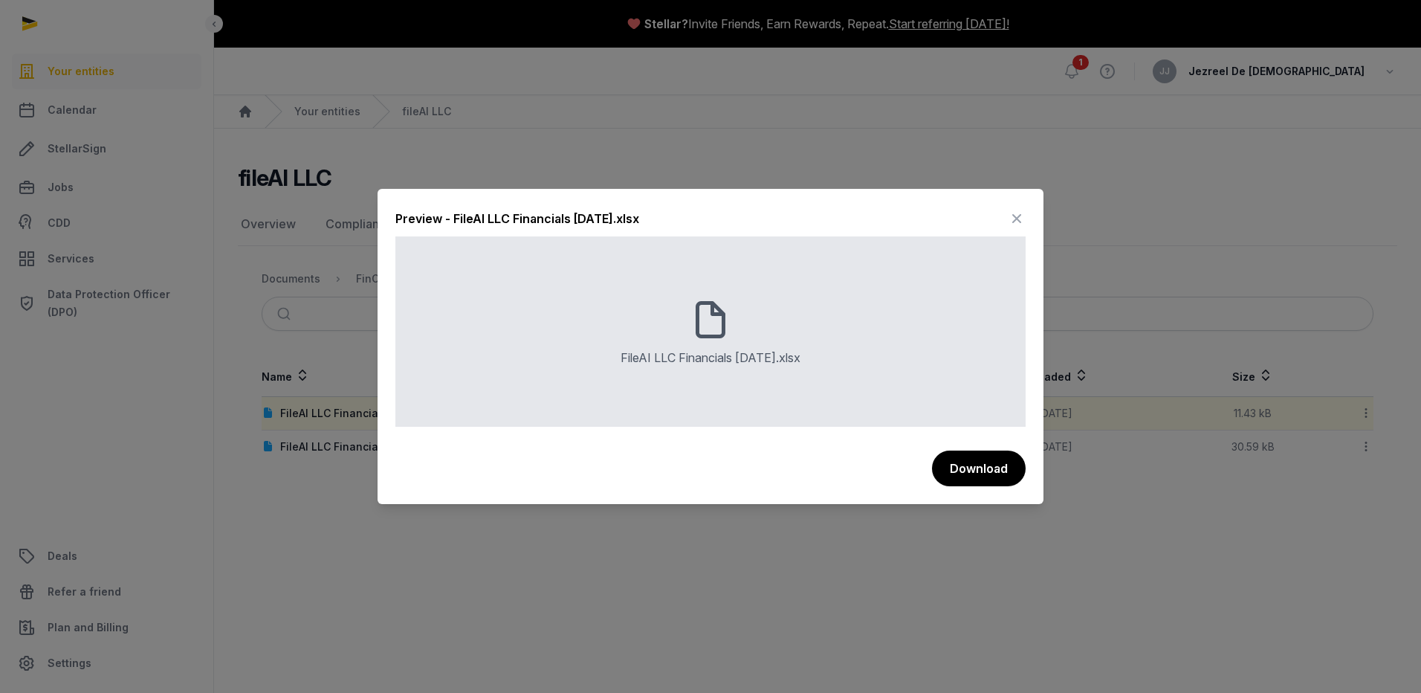
click at [1023, 207] on icon at bounding box center [1017, 219] width 18 height 24
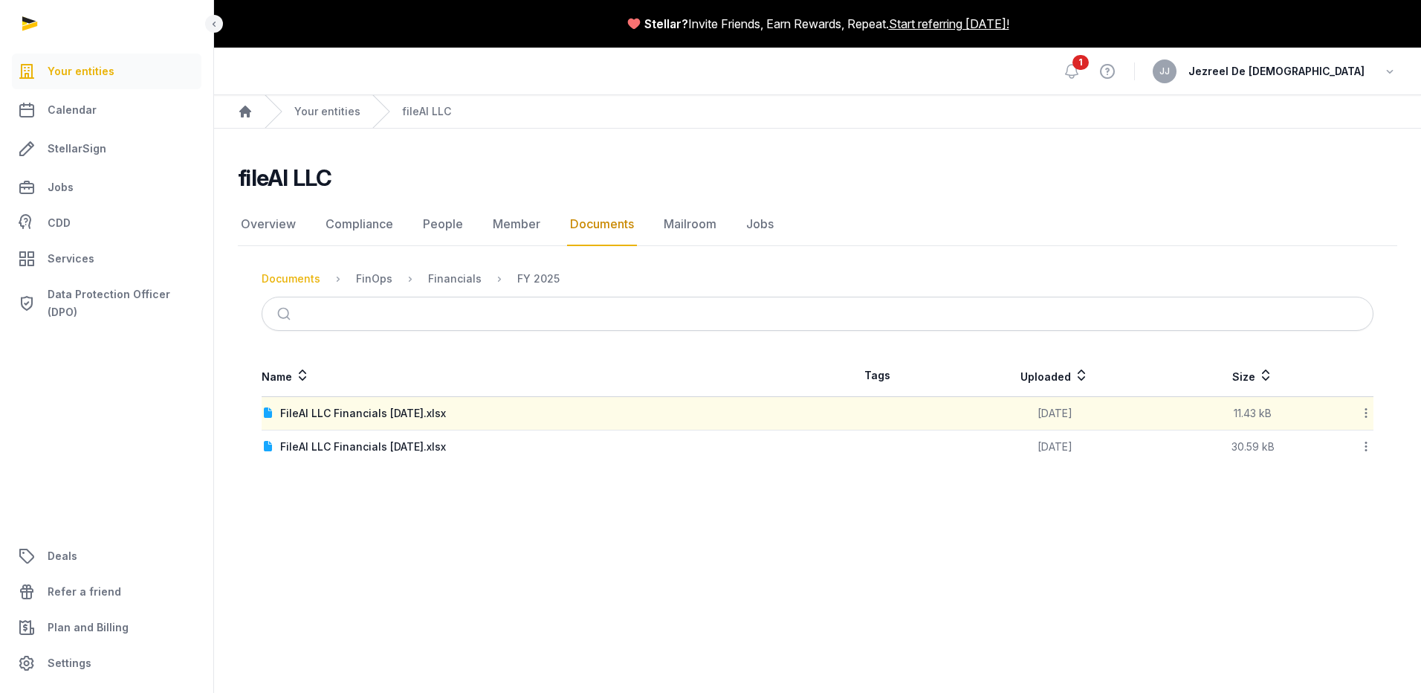
click at [294, 276] on div "Documents" at bounding box center [291, 278] width 59 height 15
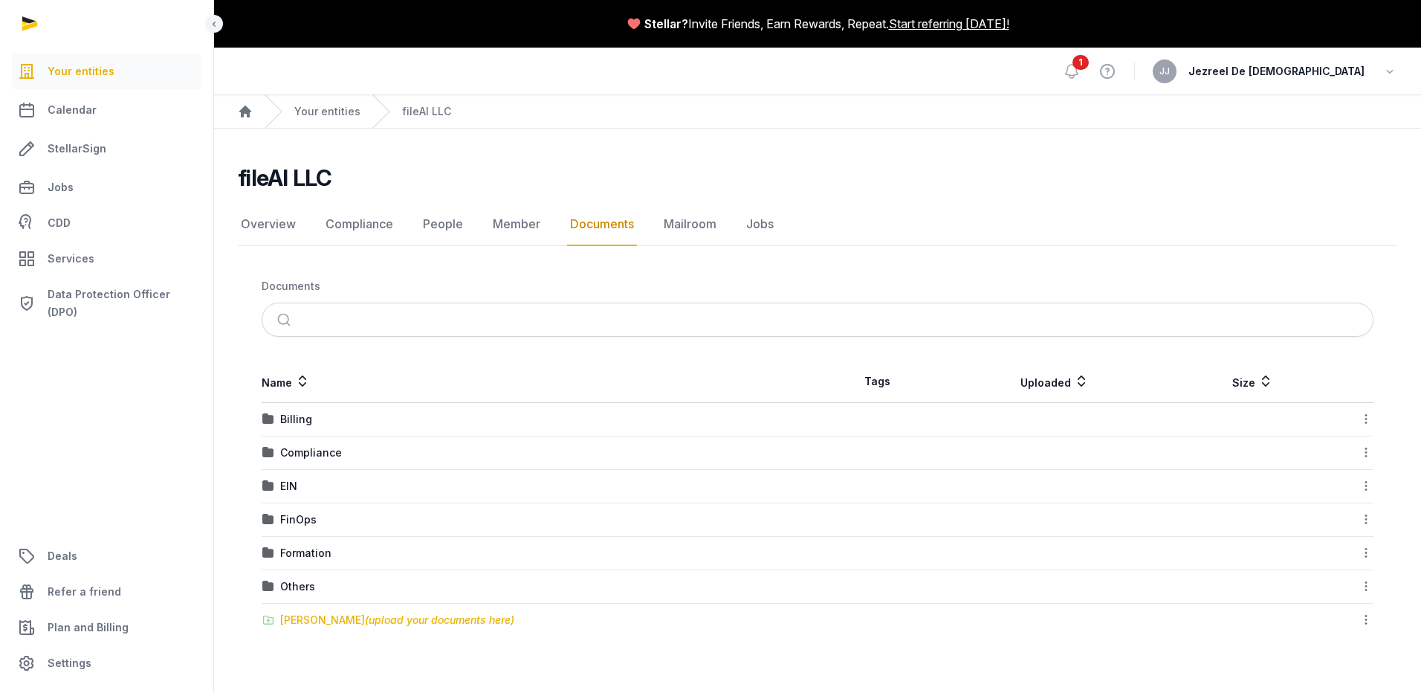
click at [311, 616] on div "[PERSON_NAME] (upload your documents here)" at bounding box center [397, 619] width 234 height 15
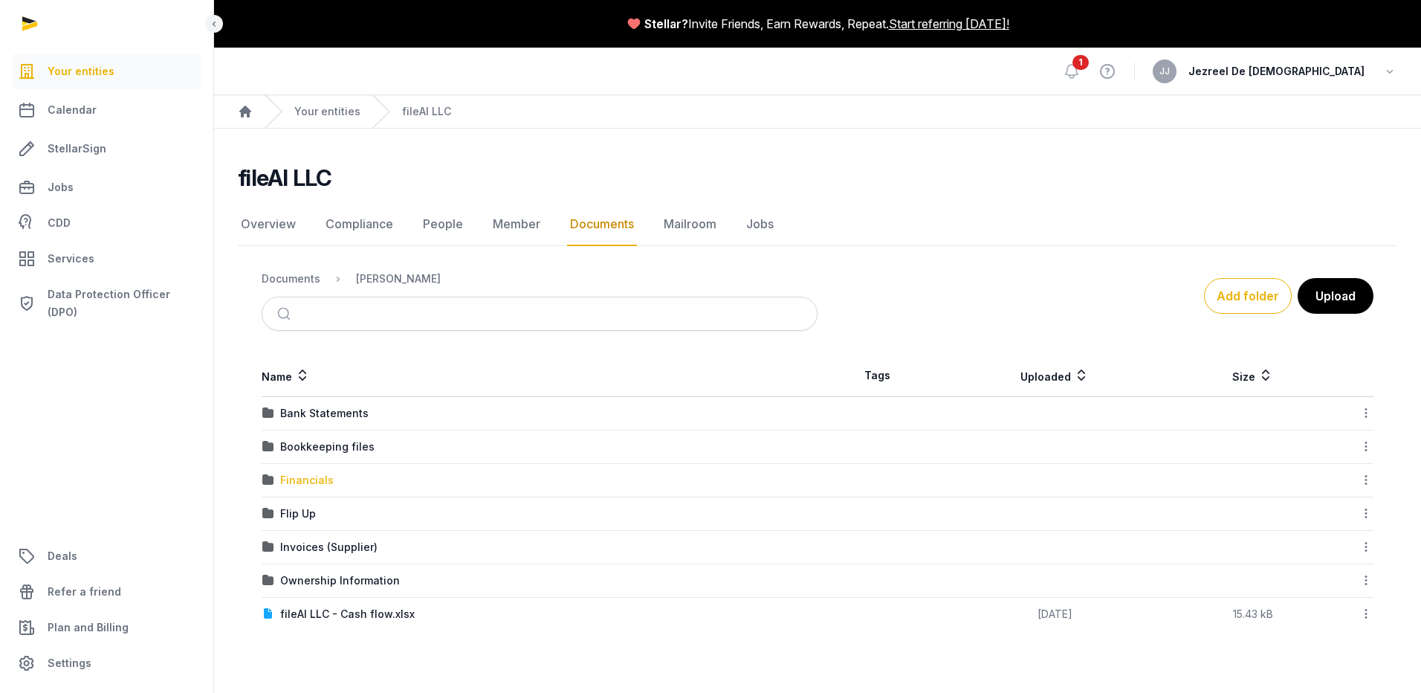
click at [315, 476] on div "Financials" at bounding box center [307, 480] width 54 height 15
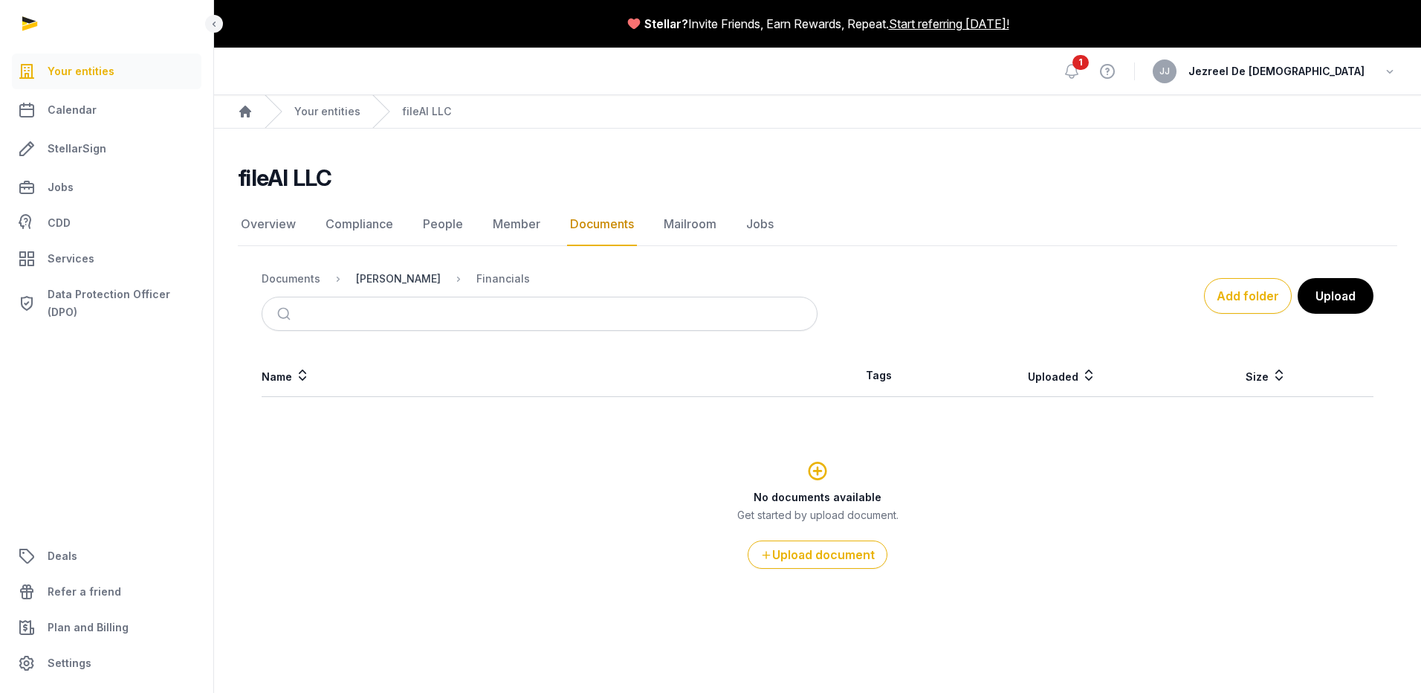
click at [384, 279] on div "[PERSON_NAME]" at bounding box center [398, 278] width 85 height 15
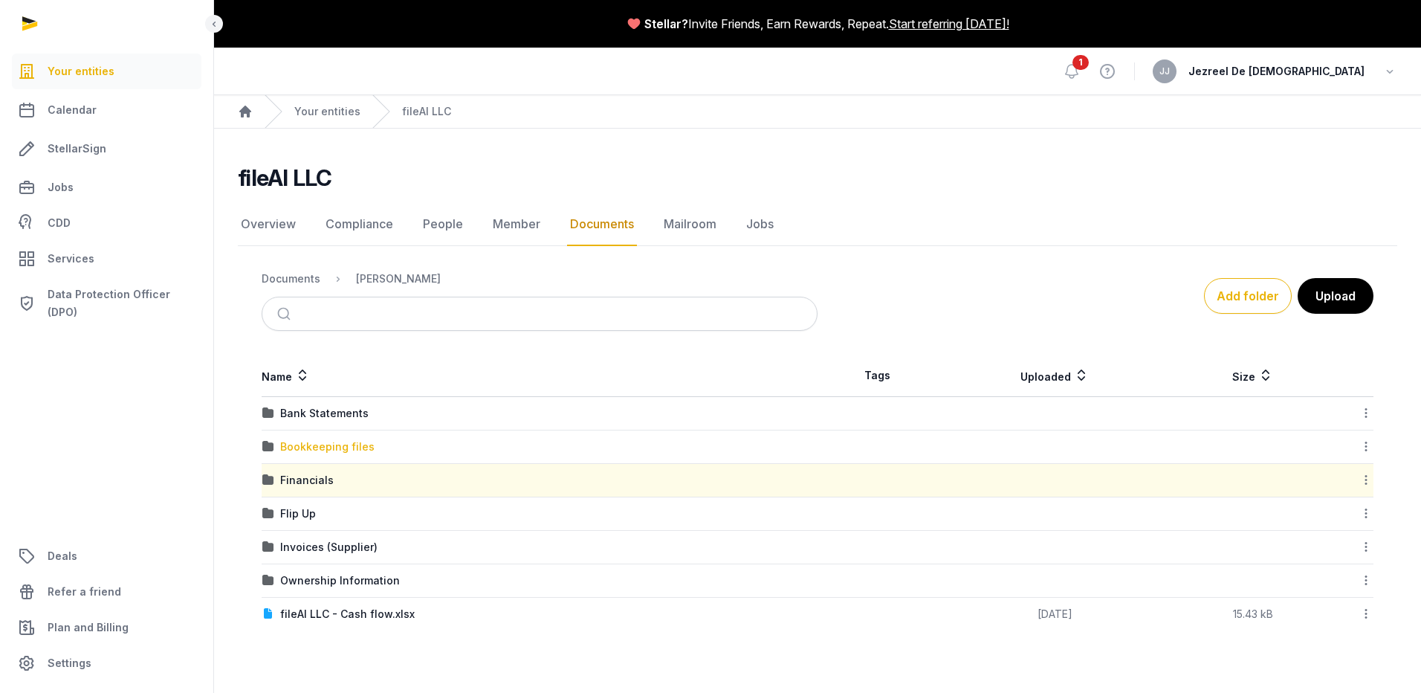
click at [337, 447] on div "Bookkeeping files" at bounding box center [327, 446] width 94 height 15
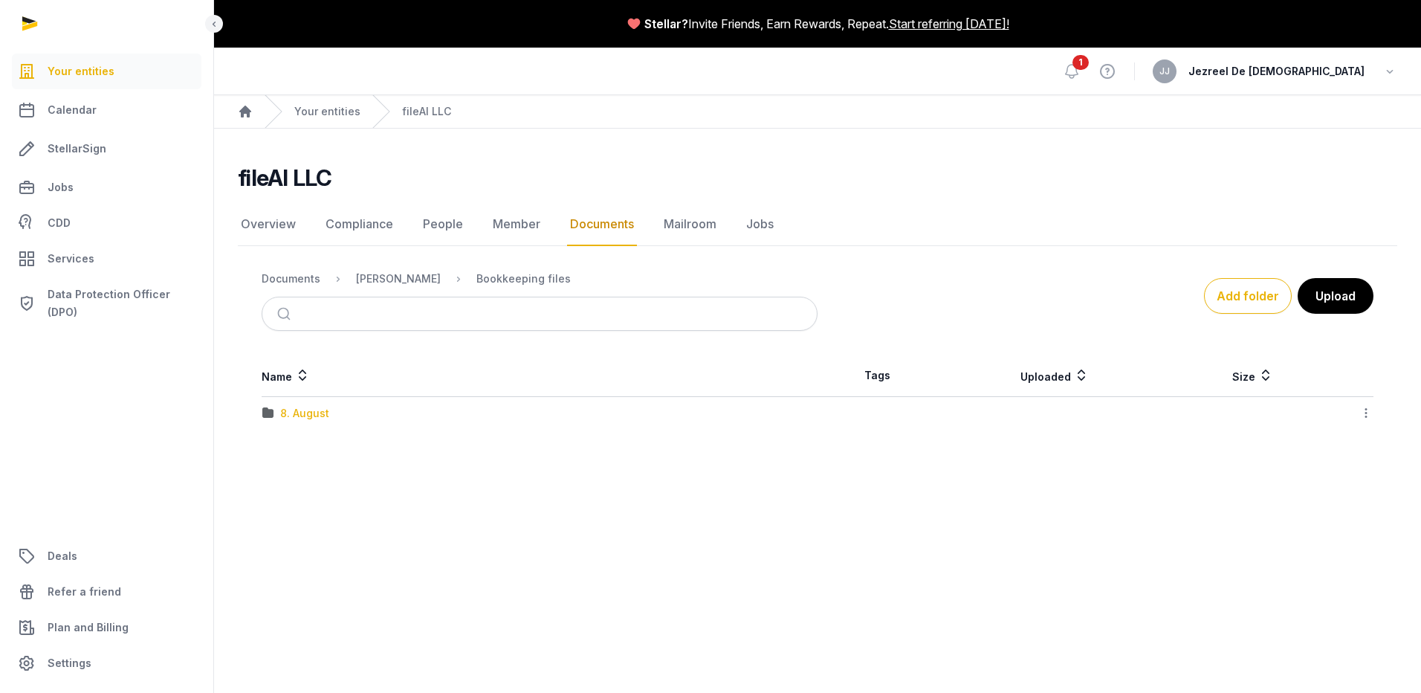
click at [306, 412] on div "8. August" at bounding box center [304, 413] width 49 height 15
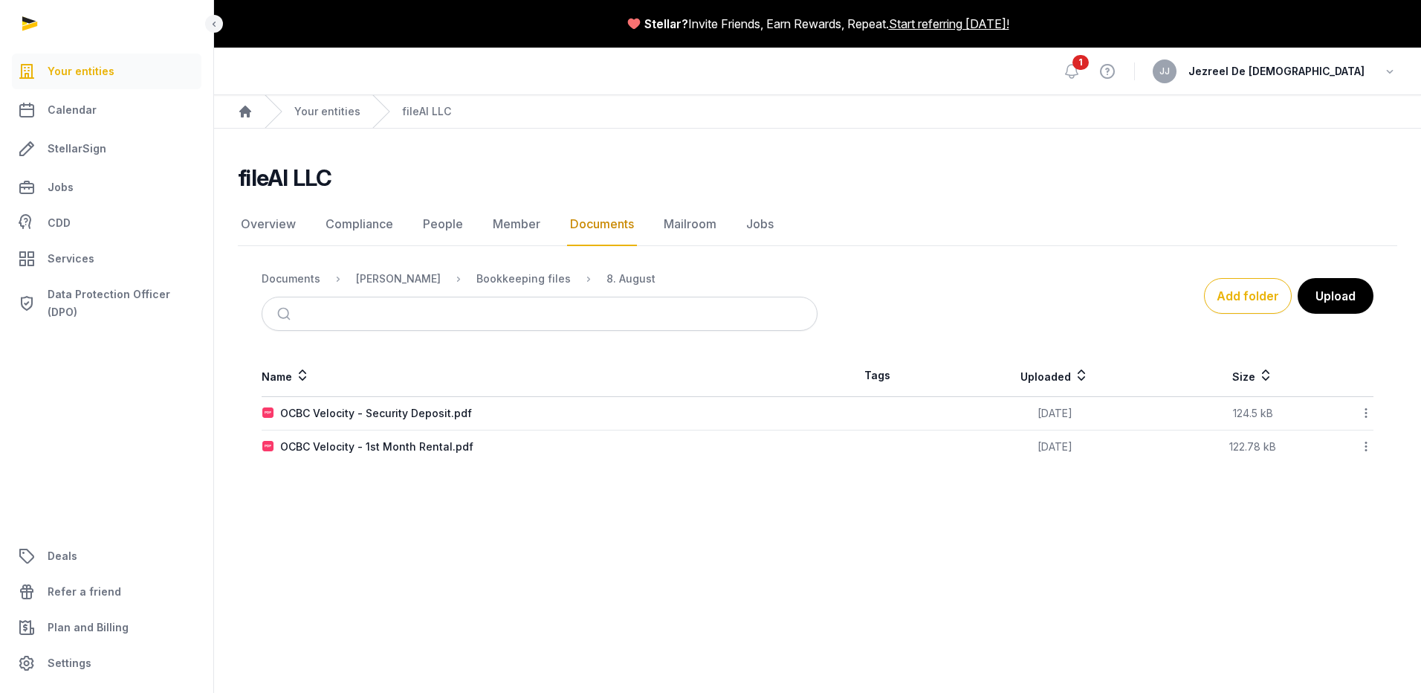
click at [601, 233] on link "Documents" at bounding box center [602, 224] width 70 height 43
click at [390, 279] on div "[PERSON_NAME]" at bounding box center [398, 278] width 85 height 15
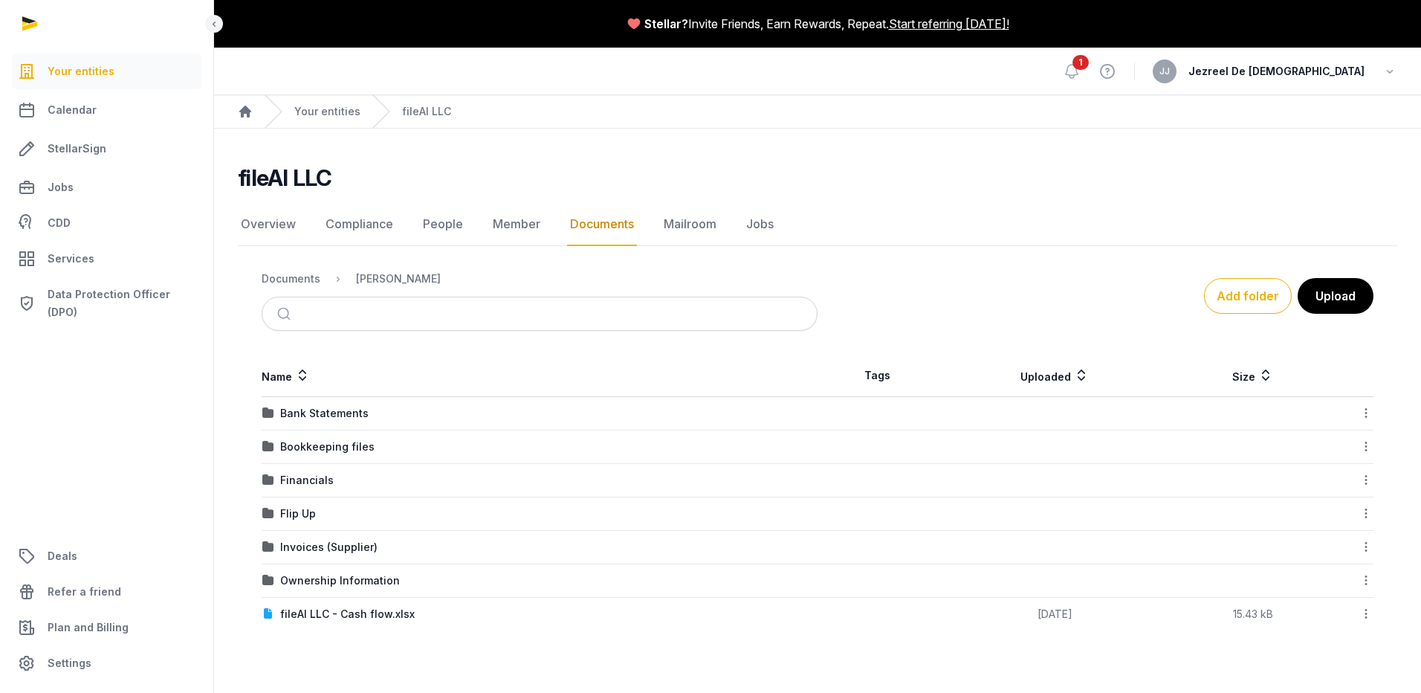
click at [319, 476] on div "Financials" at bounding box center [307, 480] width 54 height 15
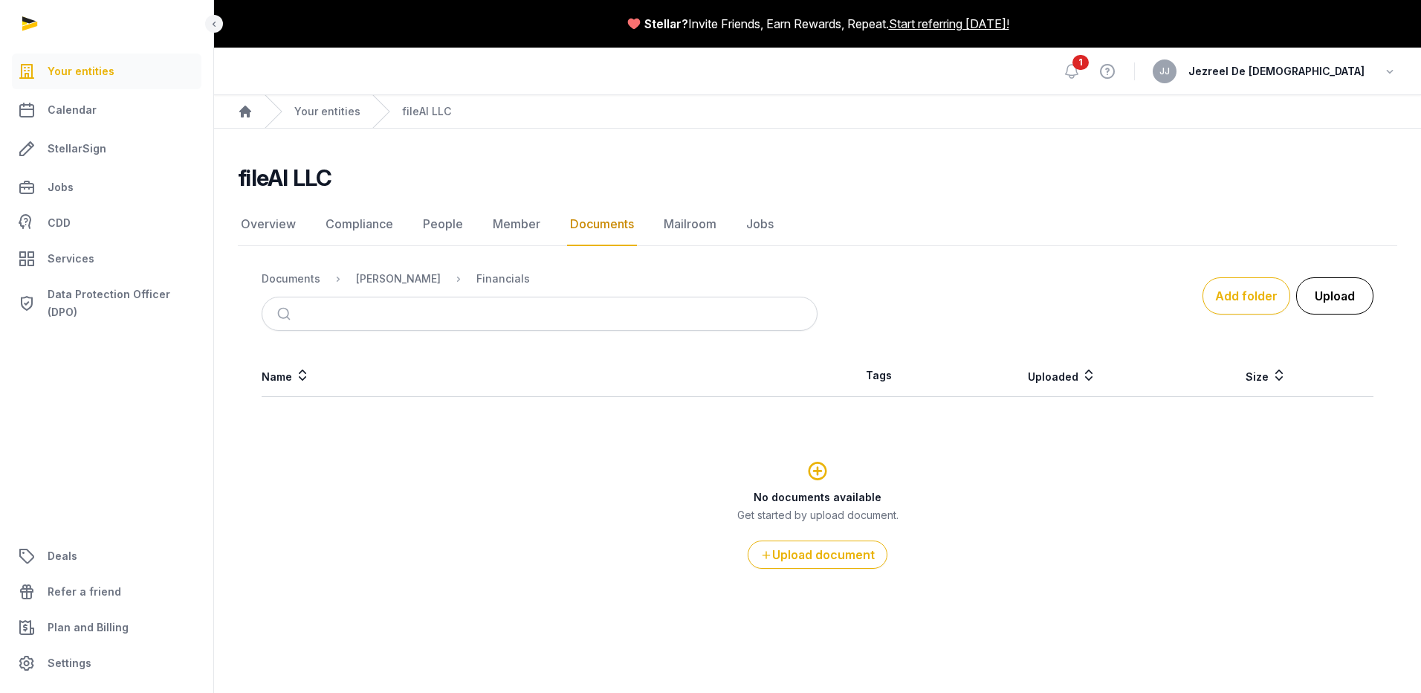
click at [1339, 292] on button "Upload" at bounding box center [1334, 295] width 77 height 37
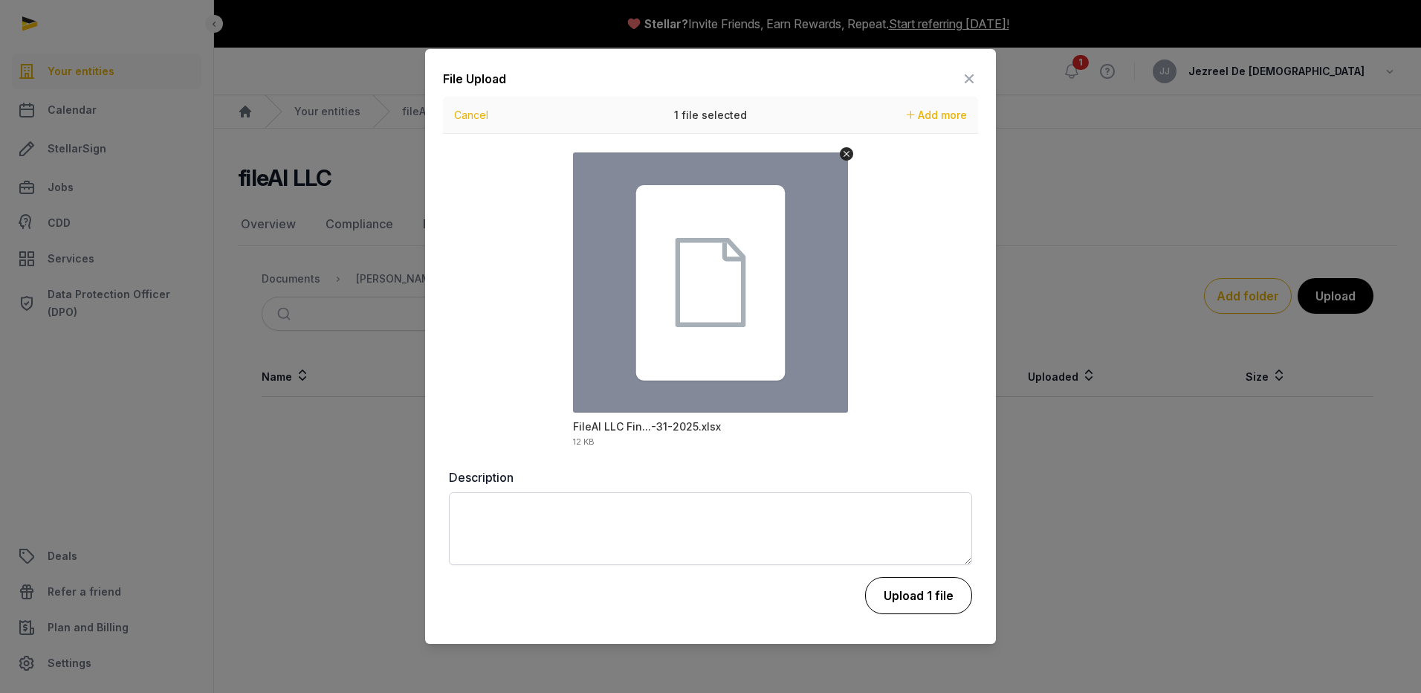
click at [917, 607] on button "Upload 1 file" at bounding box center [918, 595] width 107 height 37
